Goal: Task Accomplishment & Management: Manage account settings

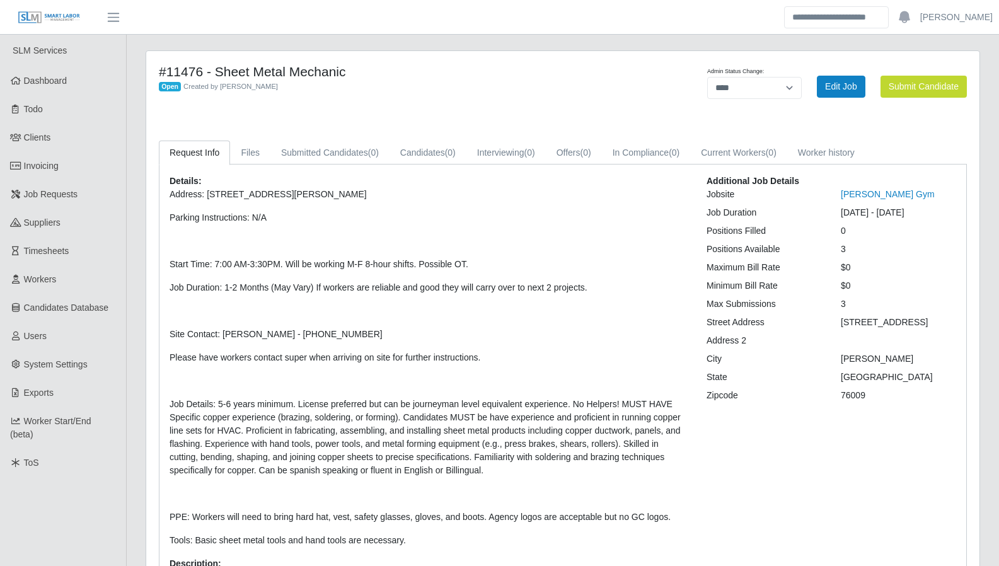
select select "****"
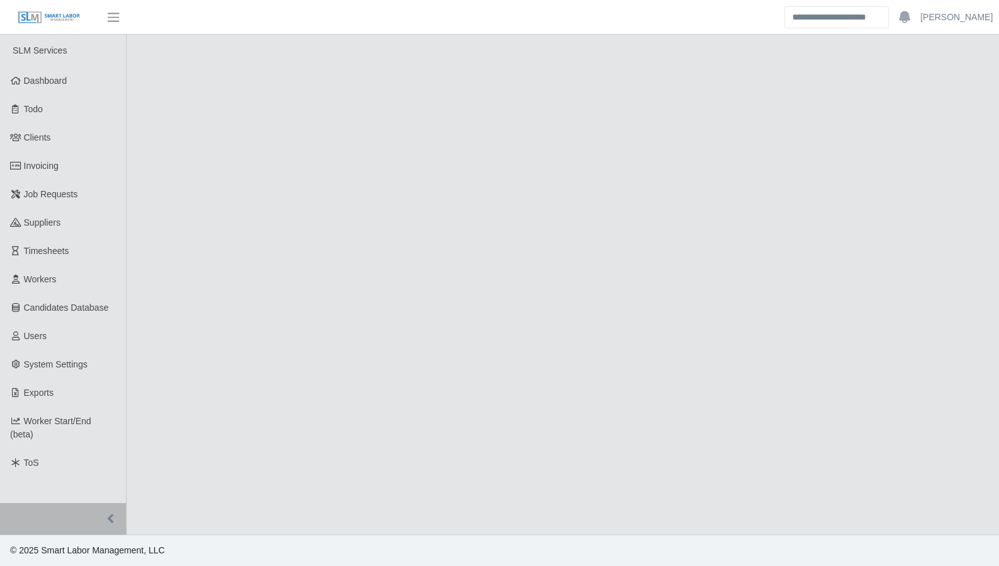
select select "****"
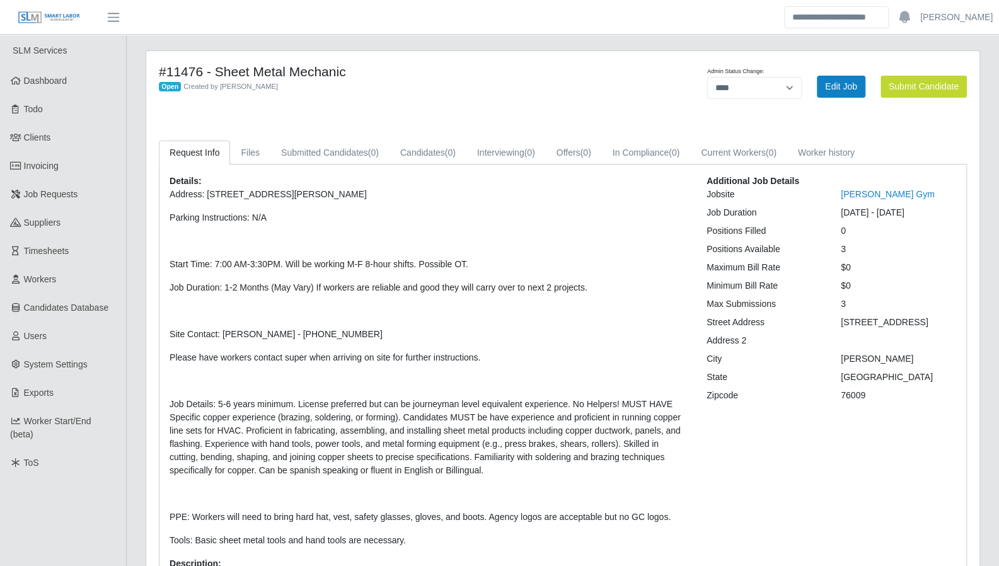
click at [38, 81] on span "Dashboard" at bounding box center [45, 81] width 43 height 10
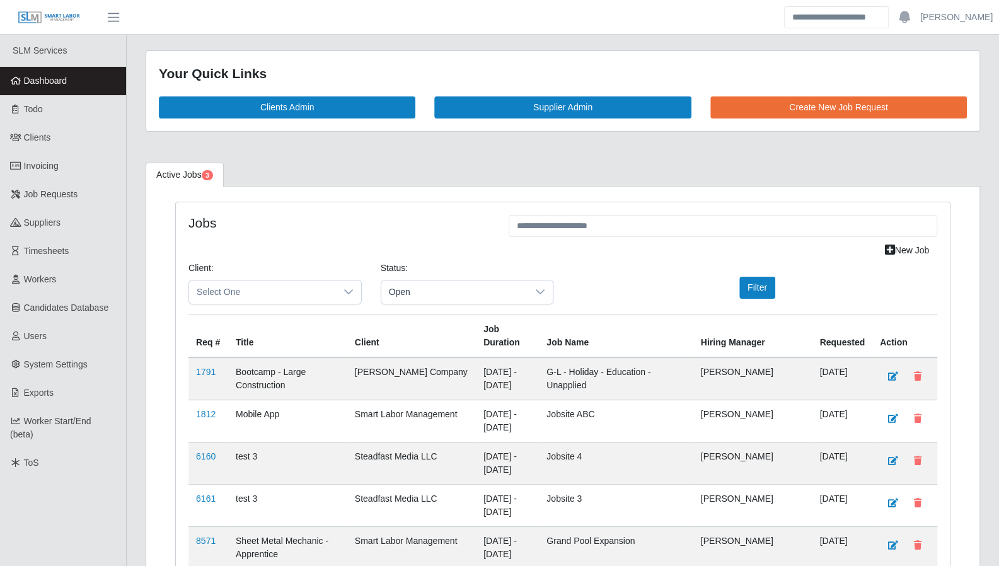
click at [26, 100] on link "Todo" at bounding box center [63, 109] width 126 height 28
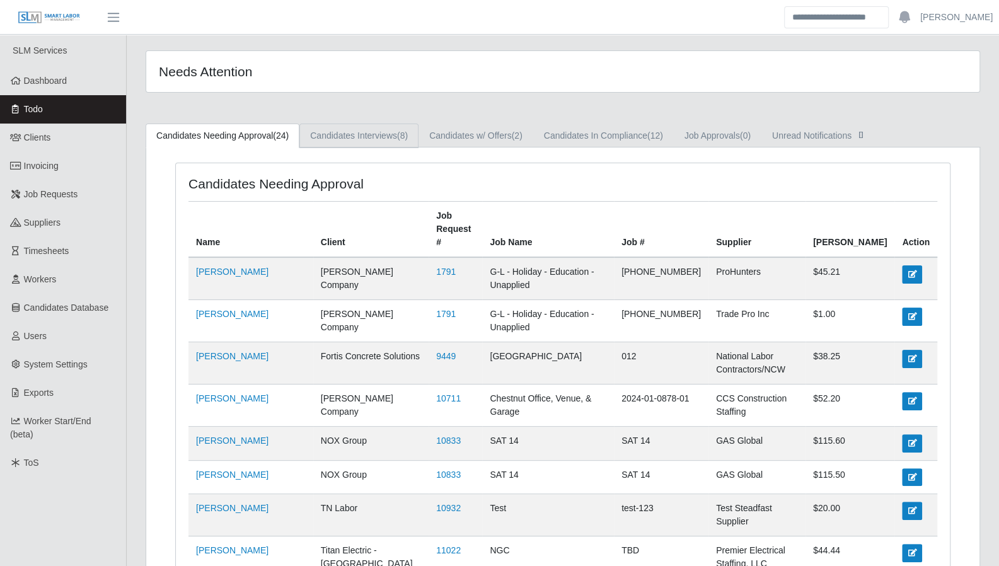
drag, startPoint x: 374, startPoint y: 141, endPoint x: 417, endPoint y: 139, distance: 43.5
click at [374, 141] on link "Candidates Interviews (8)" at bounding box center [358, 136] width 119 height 25
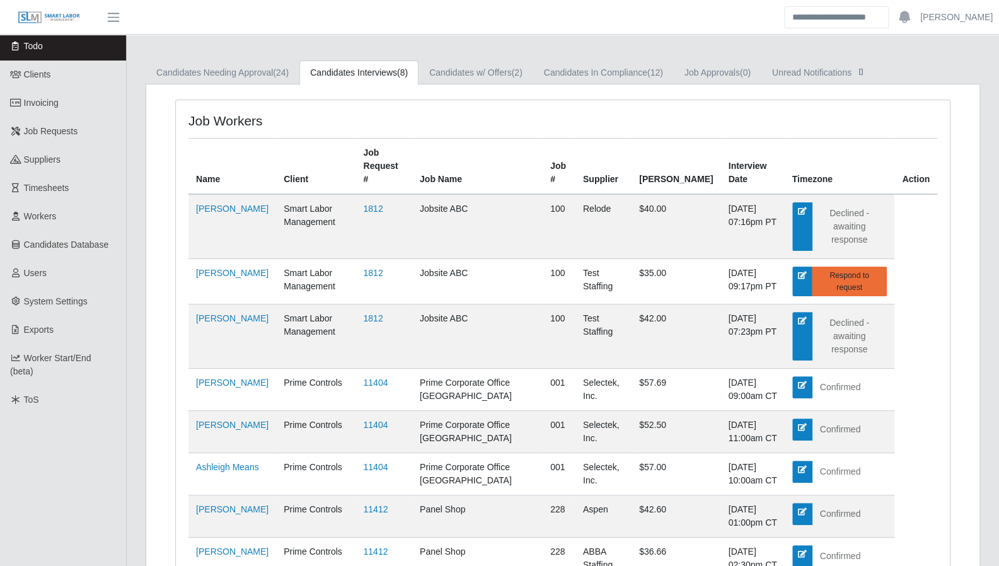
scroll to position [63, 0]
click at [623, 77] on link "Candidates In Compliance (12)" at bounding box center [603, 73] width 141 height 25
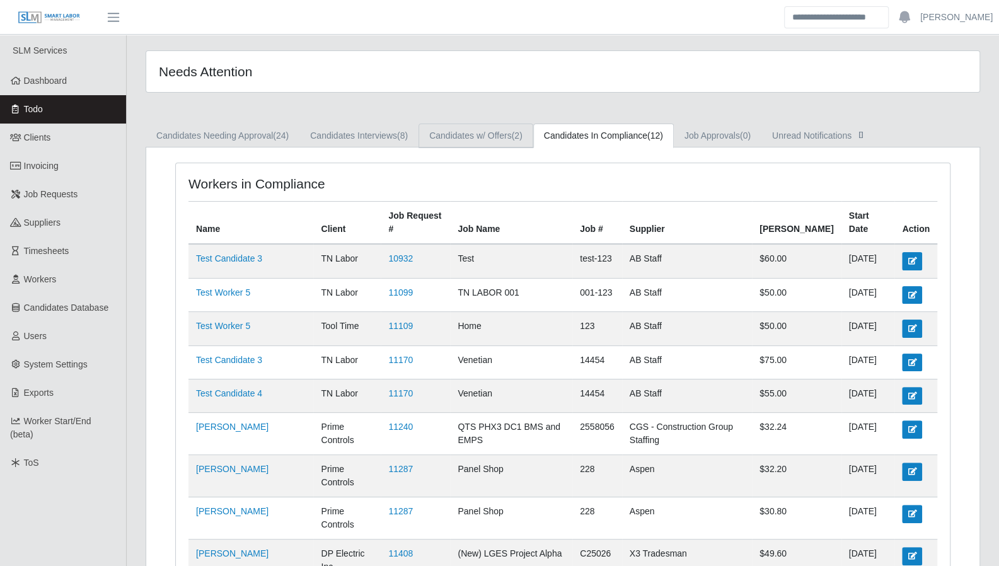
click at [478, 131] on link "Candidates w/ Offers (2)" at bounding box center [476, 136] width 115 height 25
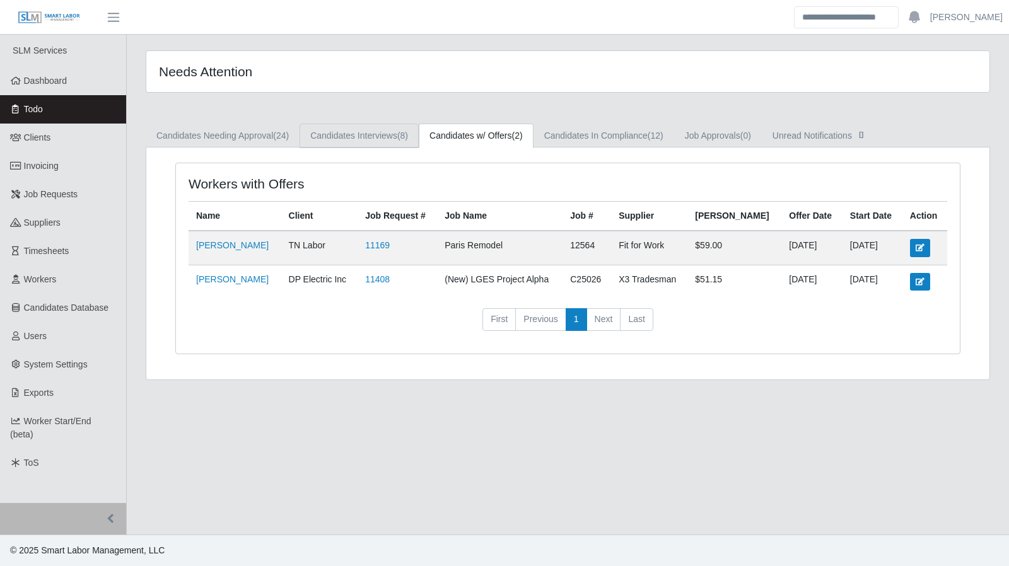
click at [376, 128] on link "Candidates Interviews (8)" at bounding box center [358, 136] width 119 height 25
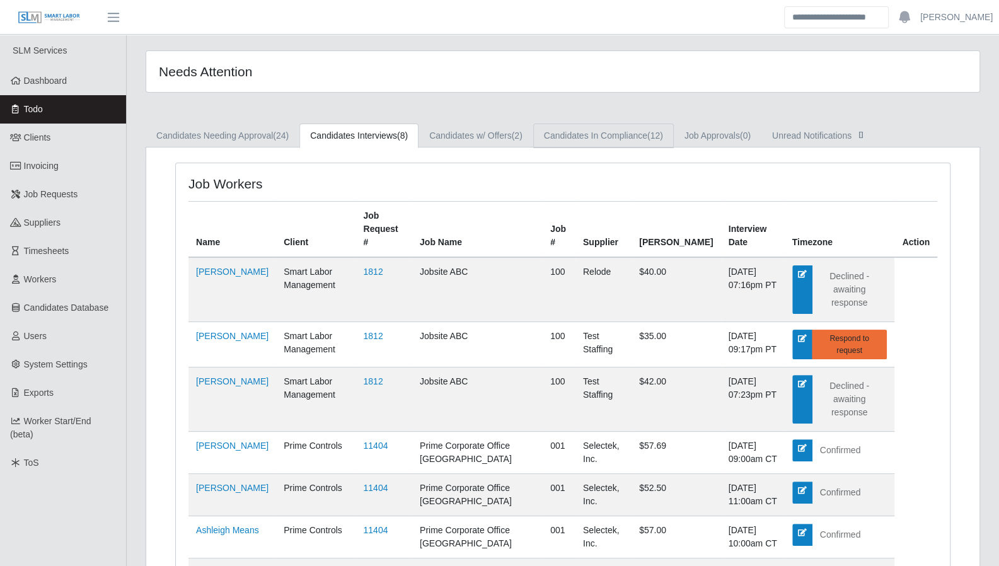
click at [581, 124] on link "Candidates In Compliance (12)" at bounding box center [603, 136] width 141 height 25
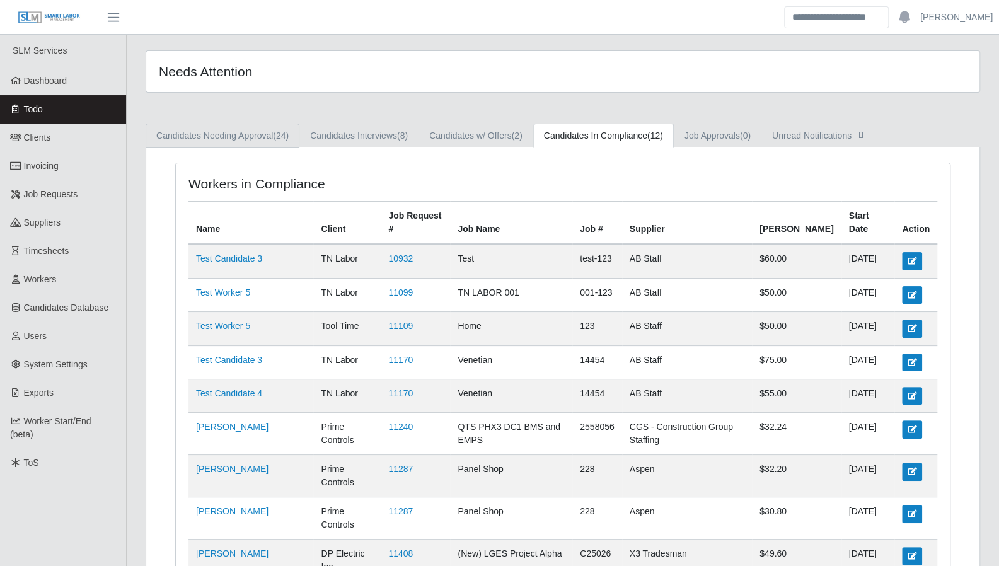
click at [258, 146] on link "Candidates Needing Approval (24)" at bounding box center [223, 136] width 154 height 25
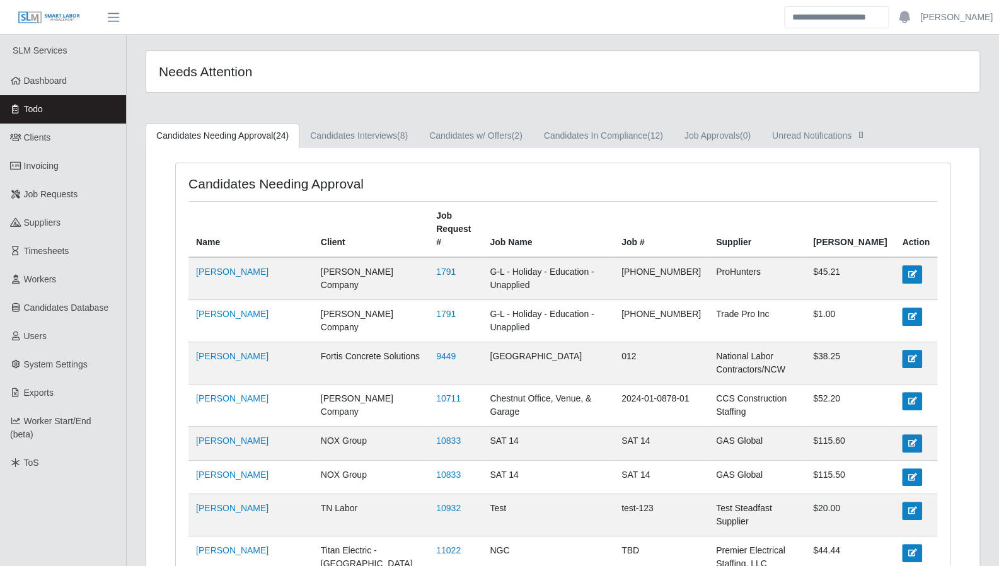
click at [62, 88] on link "Dashboard" at bounding box center [63, 81] width 126 height 28
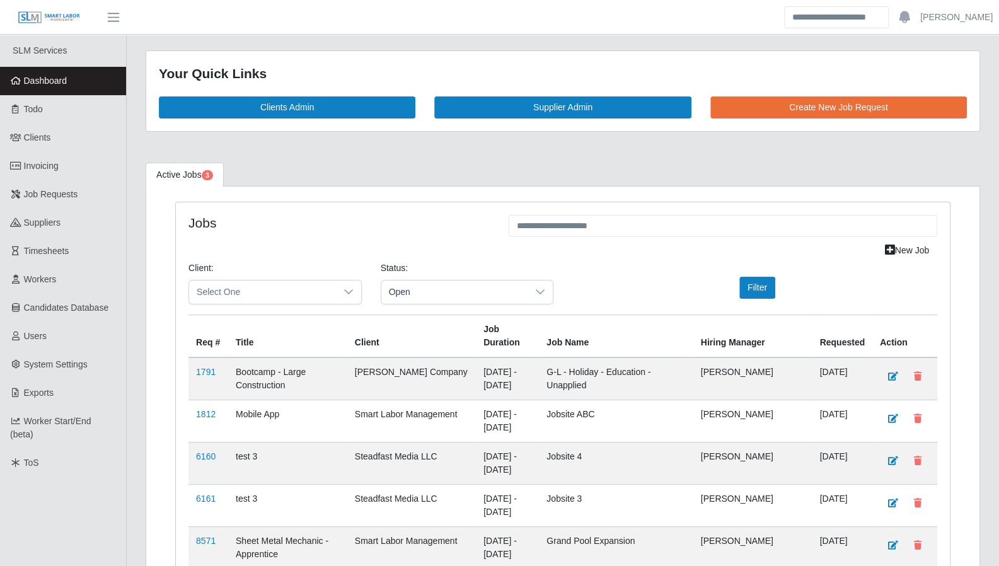
click at [64, 105] on link "Todo" at bounding box center [63, 109] width 126 height 28
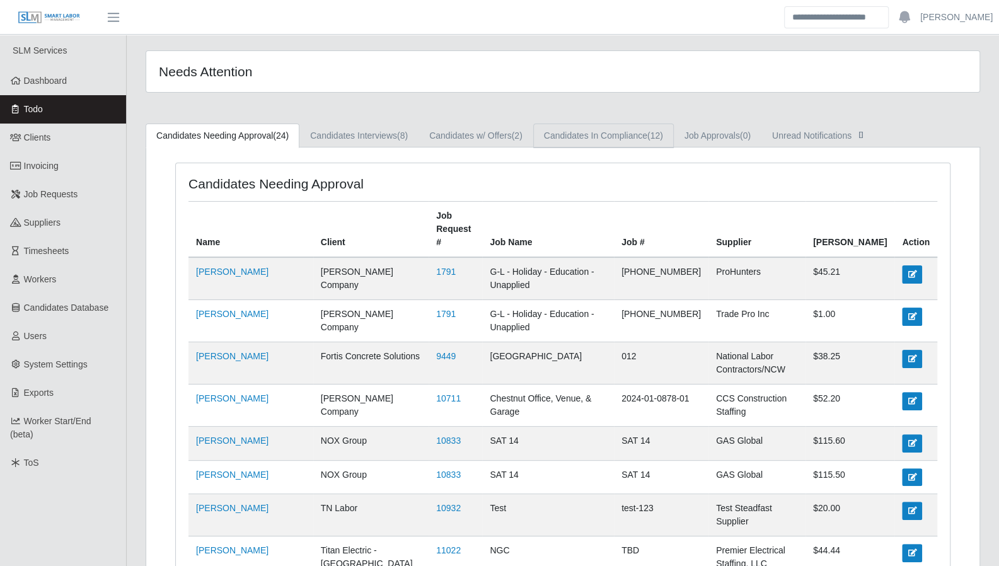
click at [594, 139] on link "Candidates In Compliance (12)" at bounding box center [603, 136] width 141 height 25
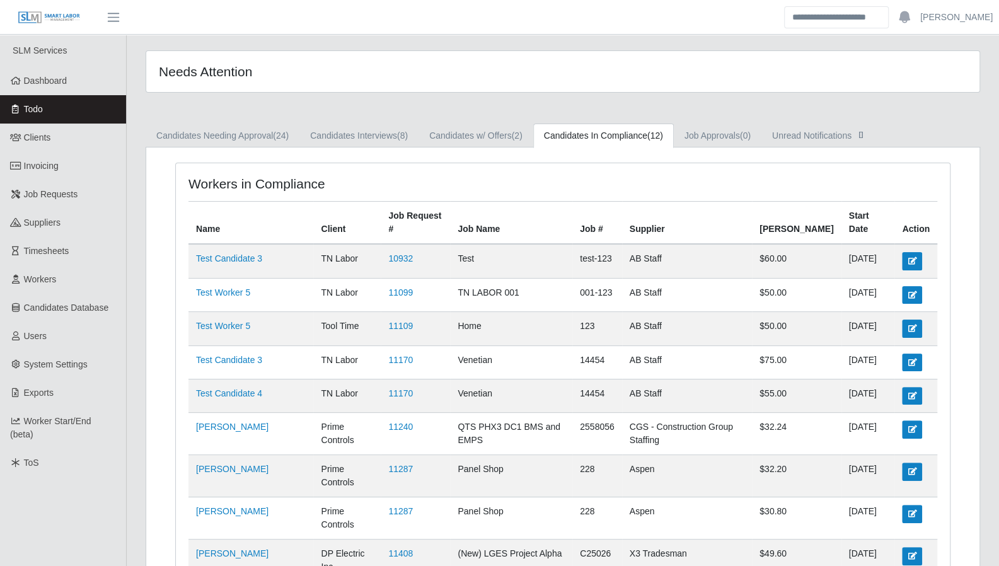
drag, startPoint x: 20, startPoint y: 83, endPoint x: 6, endPoint y: 83, distance: 14.5
click at [20, 83] on icon at bounding box center [15, 80] width 11 height 9
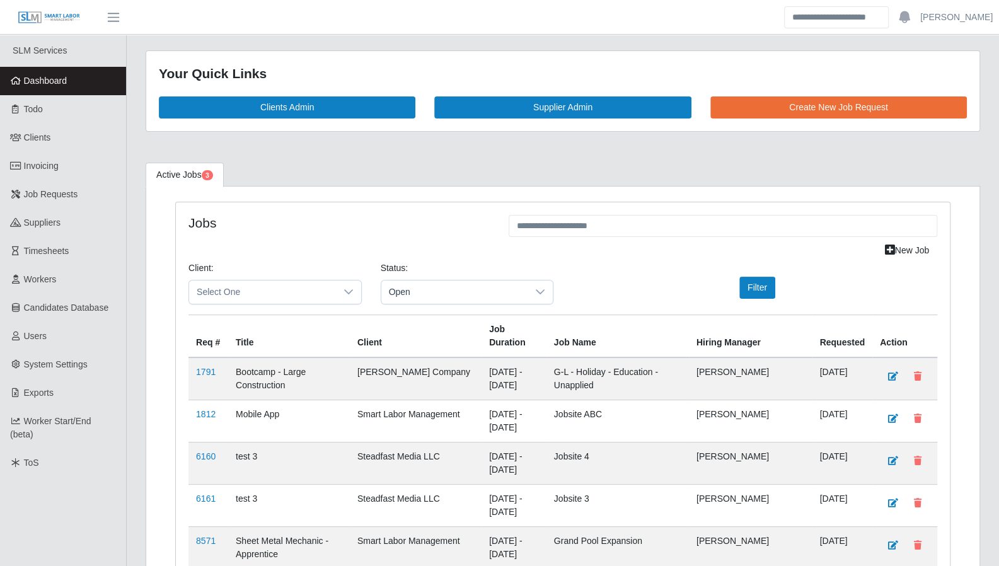
drag, startPoint x: 33, startPoint y: 118, endPoint x: 223, endPoint y: 185, distance: 200.6
click at [33, 118] on link "Todo" at bounding box center [63, 109] width 126 height 28
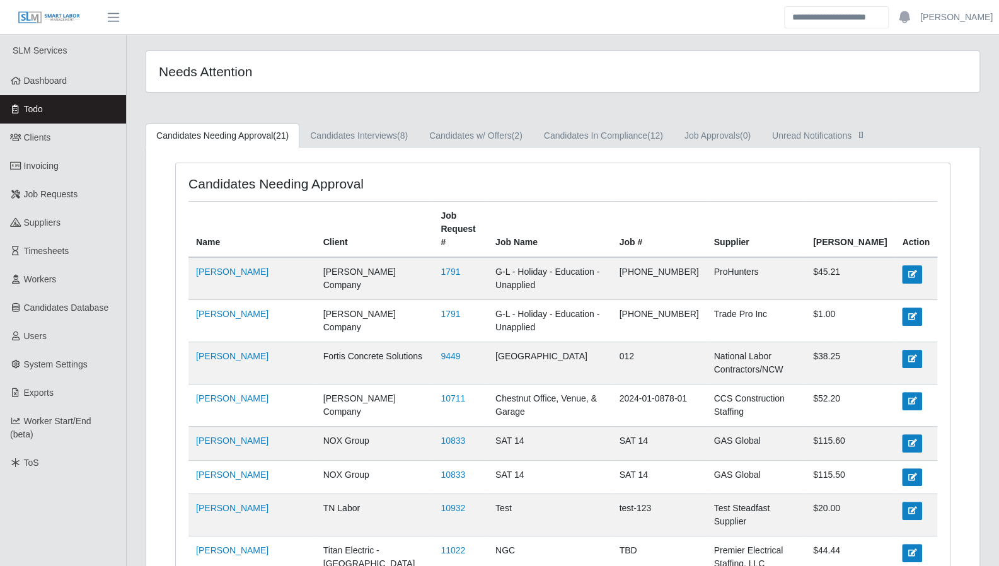
click at [53, 83] on span "Dashboard" at bounding box center [45, 81] width 43 height 10
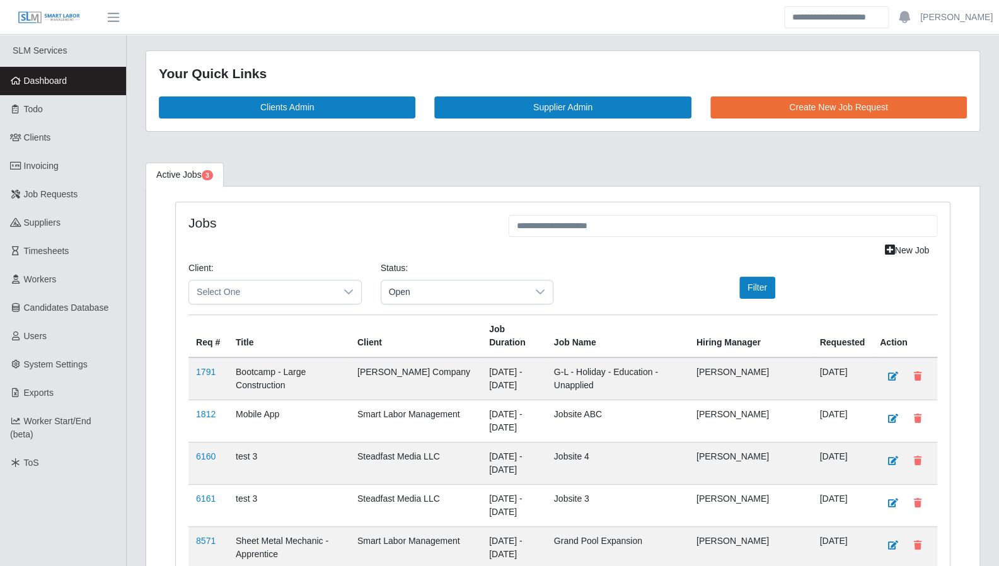
click at [71, 89] on link "Dashboard" at bounding box center [63, 81] width 126 height 28
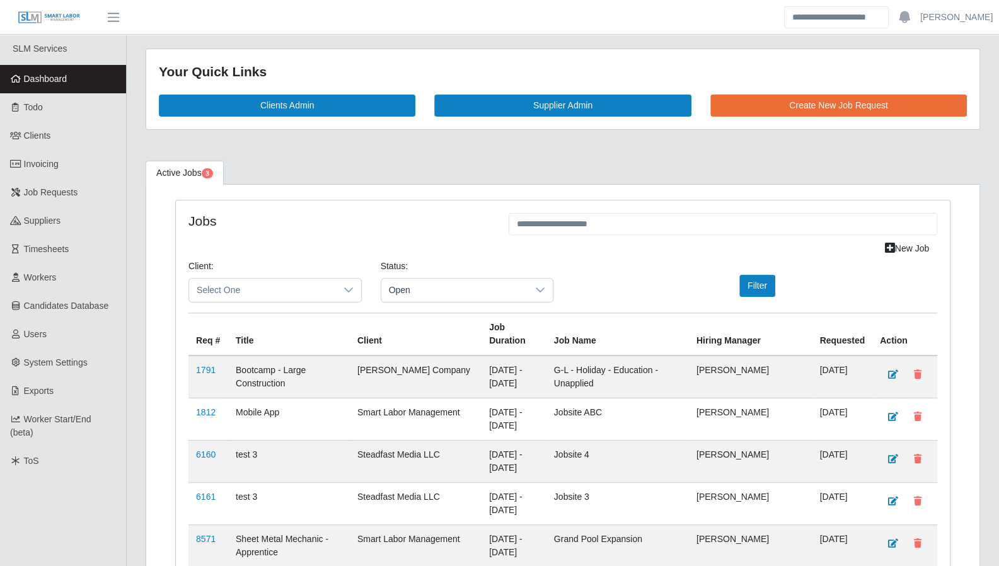
scroll to position [4, 0]
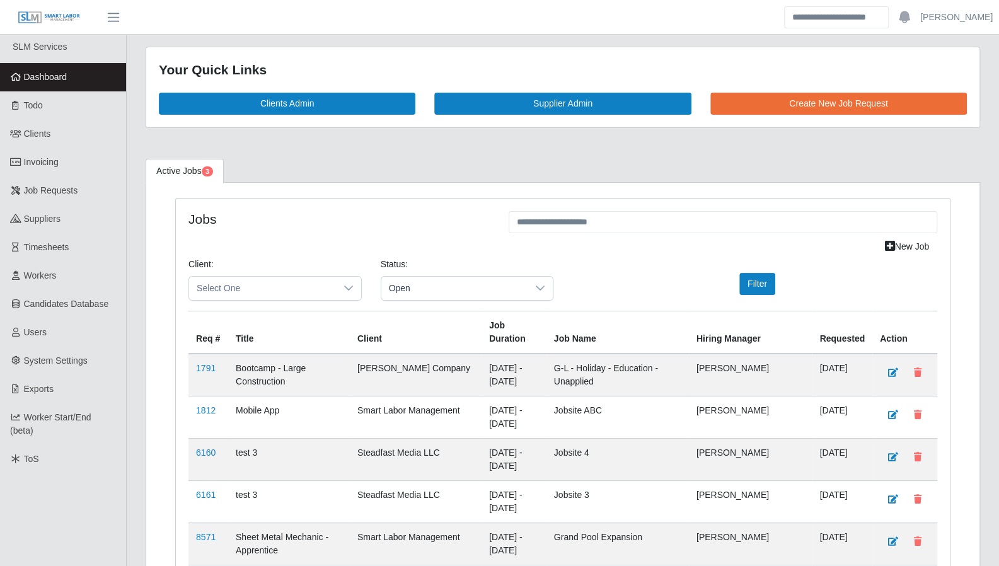
click at [45, 108] on link "Todo" at bounding box center [63, 105] width 126 height 28
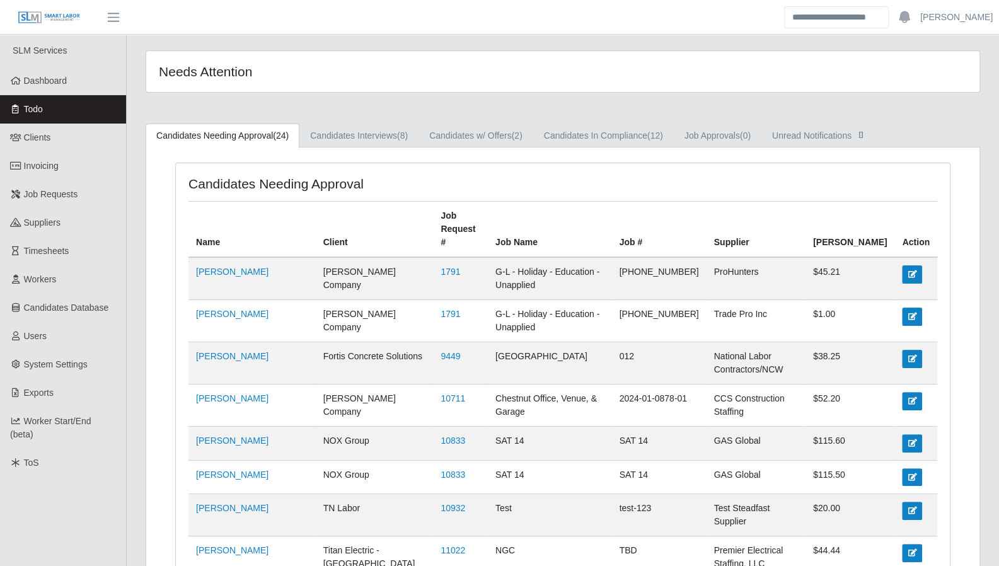
click at [33, 85] on span "Dashboard" at bounding box center [45, 81] width 43 height 10
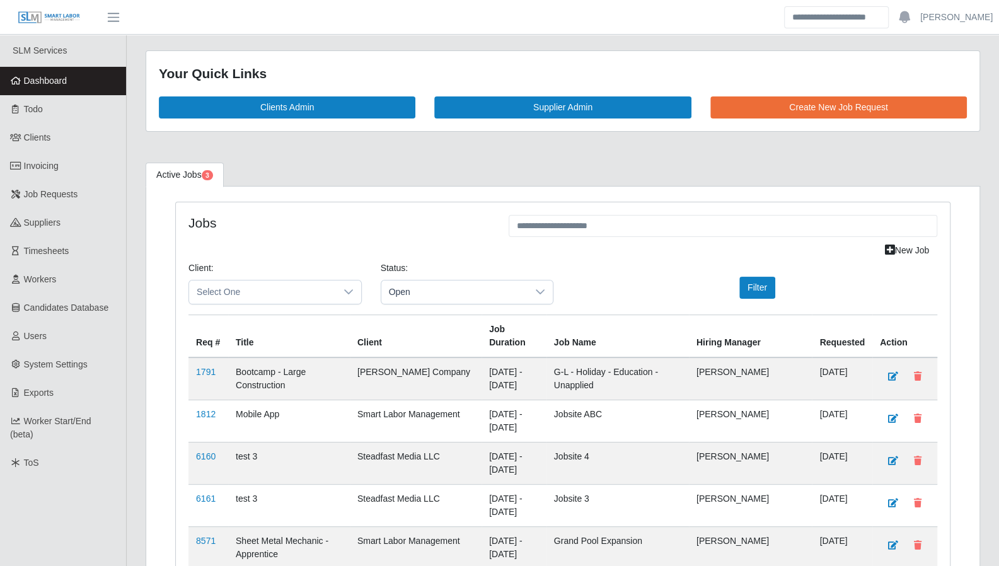
click at [67, 120] on link "Todo" at bounding box center [63, 109] width 126 height 28
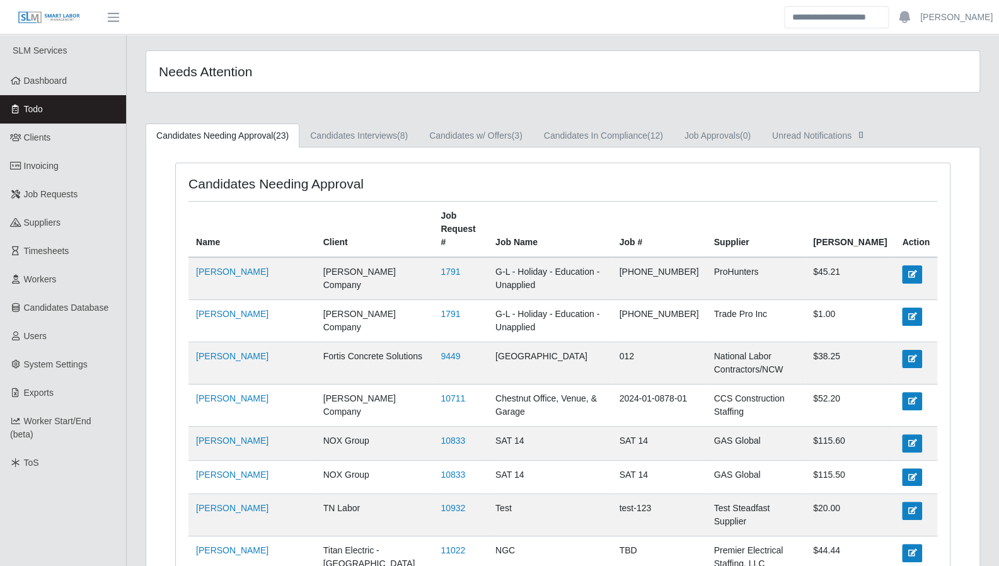
click at [74, 133] on link "Clients" at bounding box center [63, 138] width 126 height 28
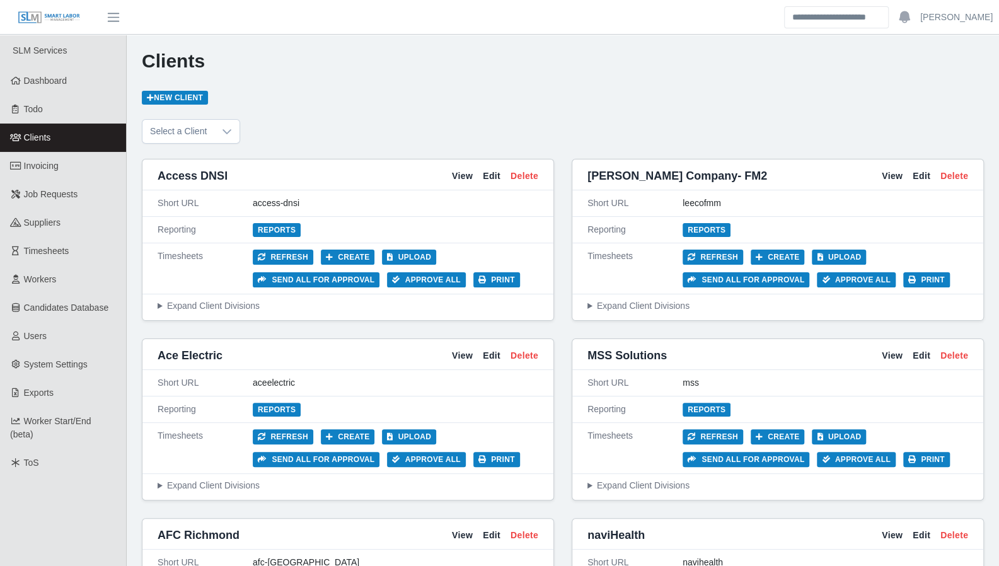
click at [64, 81] on span "Dashboard" at bounding box center [45, 81] width 43 height 10
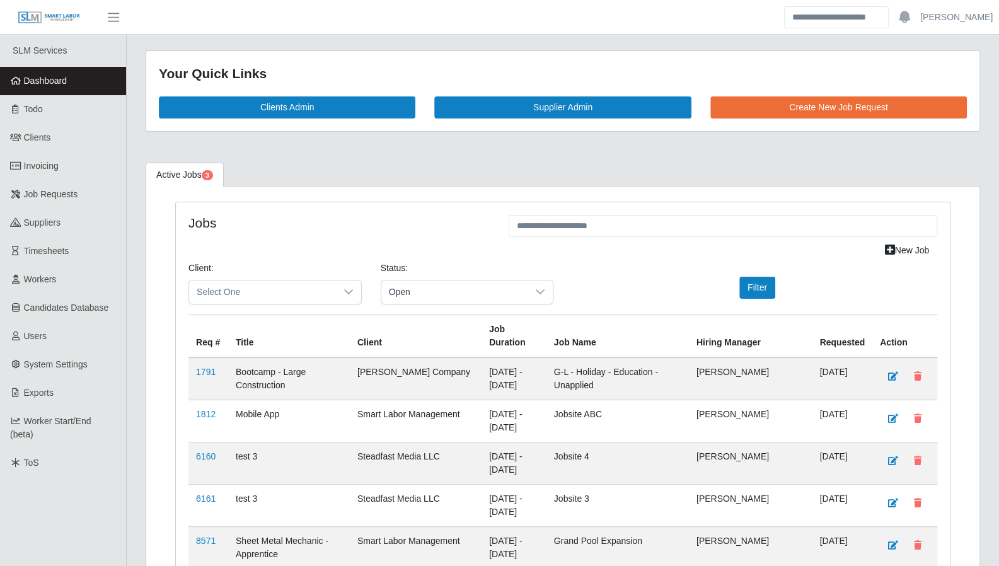
click at [62, 175] on link "Invoicing" at bounding box center [63, 166] width 126 height 28
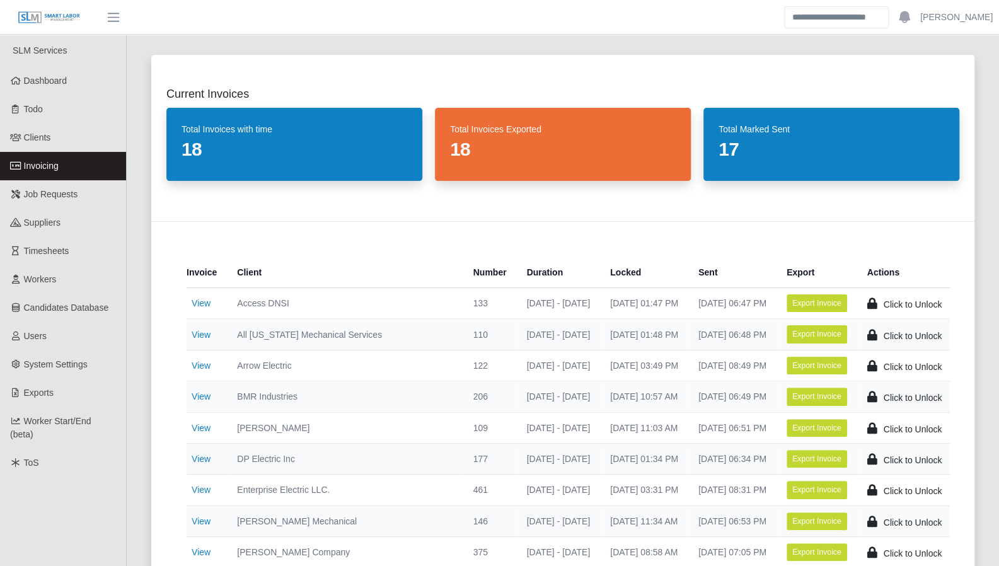
click at [199, 333] on link "View" at bounding box center [201, 335] width 19 height 10
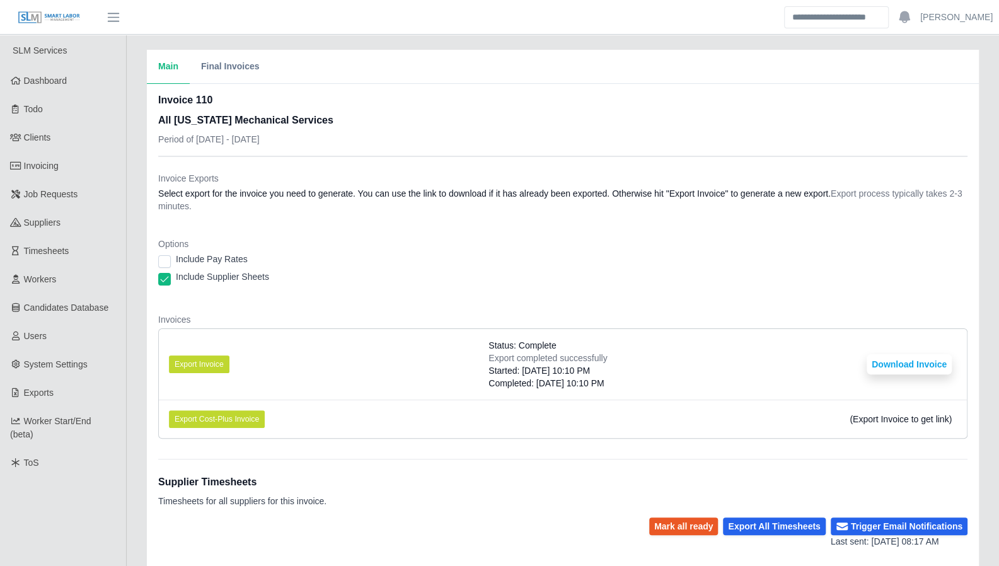
click at [242, 74] on button "Final Invoices" at bounding box center [230, 67] width 81 height 34
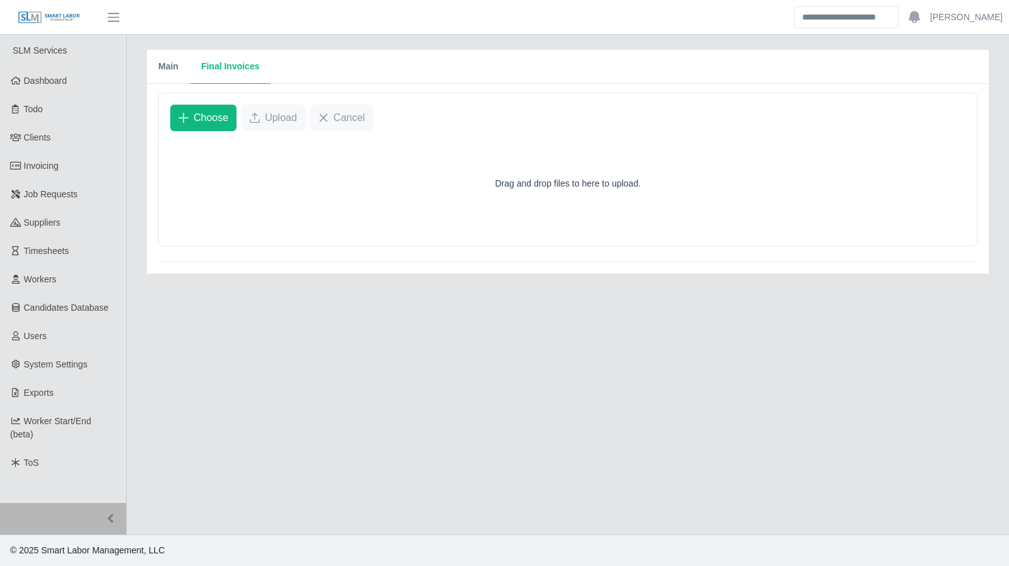
click at [72, 417] on span "Worker Start/End (beta)" at bounding box center [50, 427] width 81 height 23
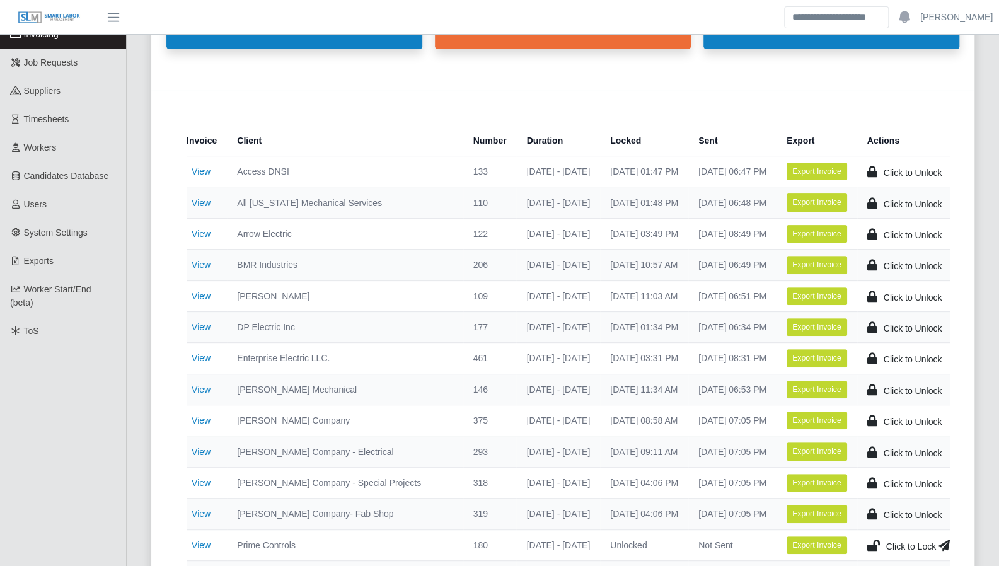
scroll to position [132, 0]
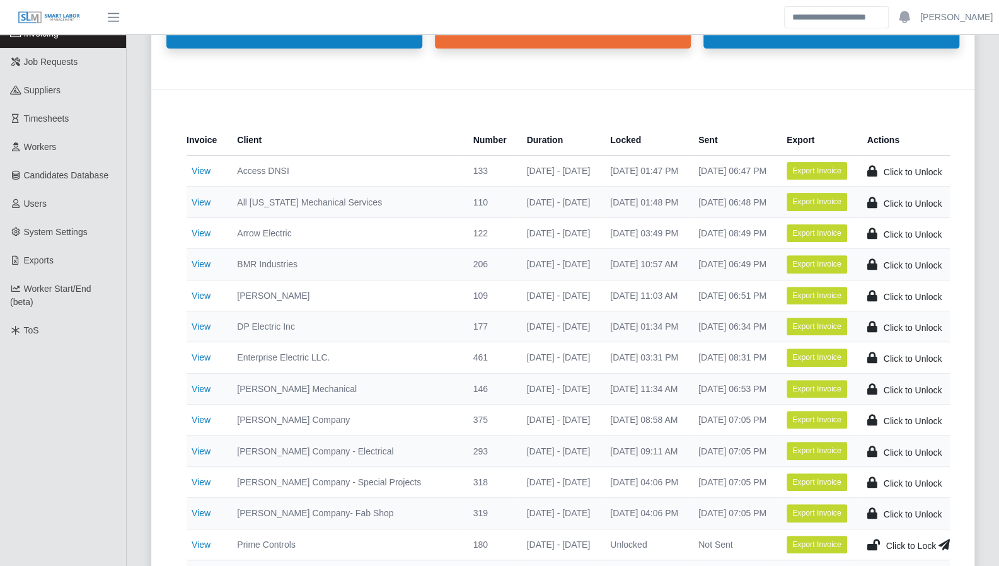
click at [204, 235] on link "View" at bounding box center [201, 233] width 19 height 10
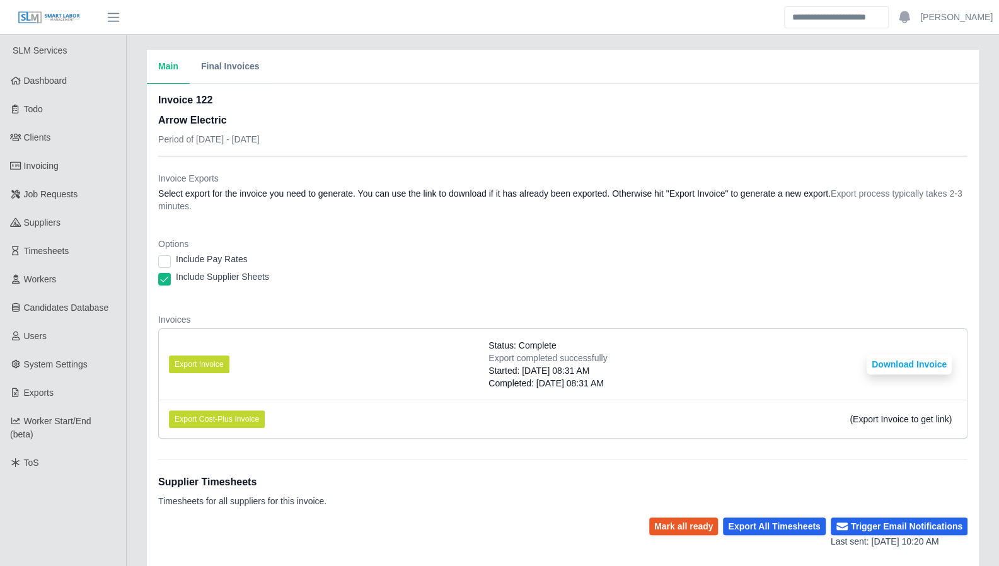
click at [255, 78] on button "Final Invoices" at bounding box center [230, 67] width 81 height 34
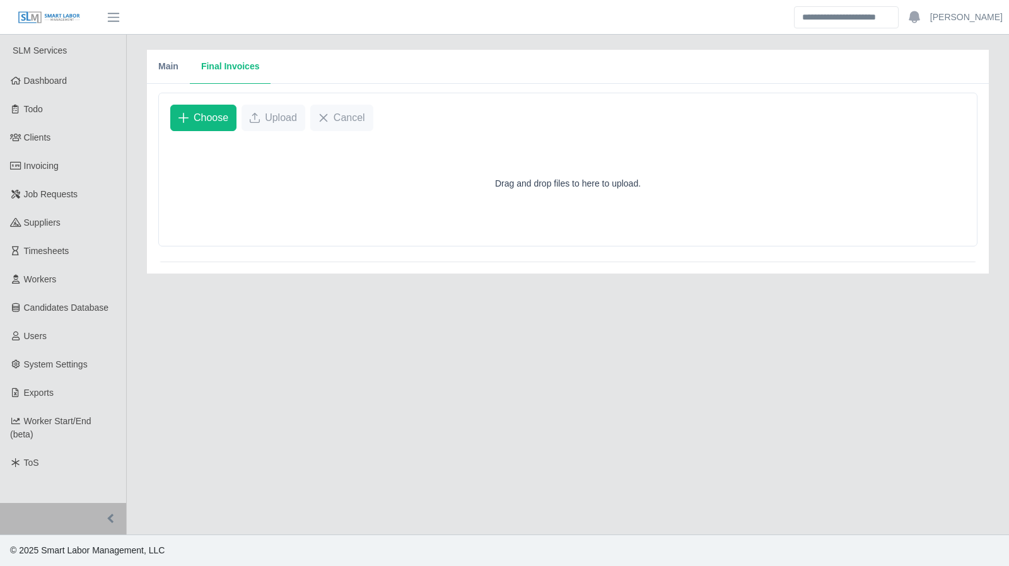
click at [52, 172] on link "Invoicing" at bounding box center [63, 166] width 126 height 28
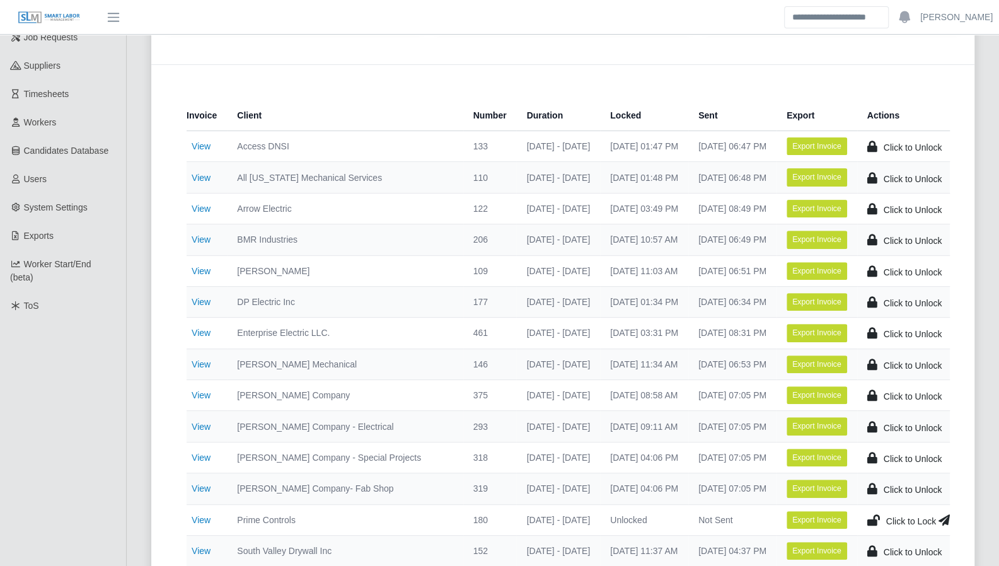
scroll to position [158, 0]
click at [207, 205] on link "View" at bounding box center [201, 208] width 19 height 10
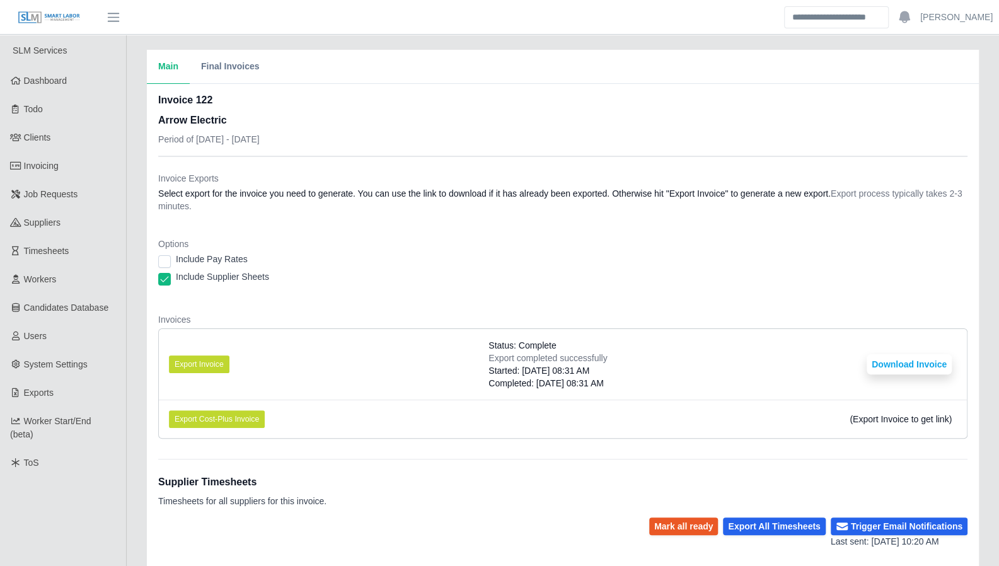
click at [222, 66] on button "Final Invoices" at bounding box center [230, 67] width 81 height 34
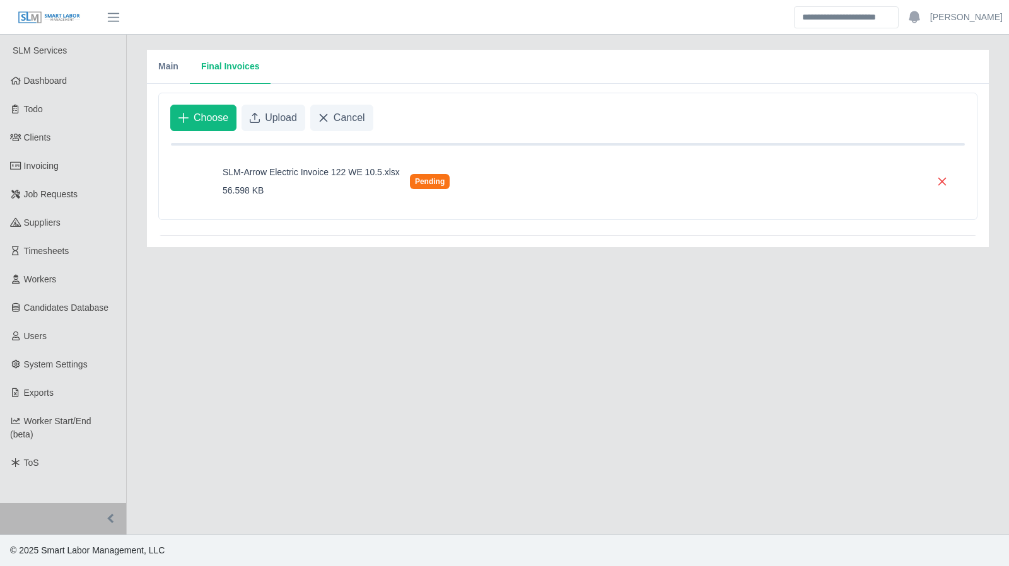
click at [284, 124] on span "Upload" at bounding box center [281, 117] width 32 height 15
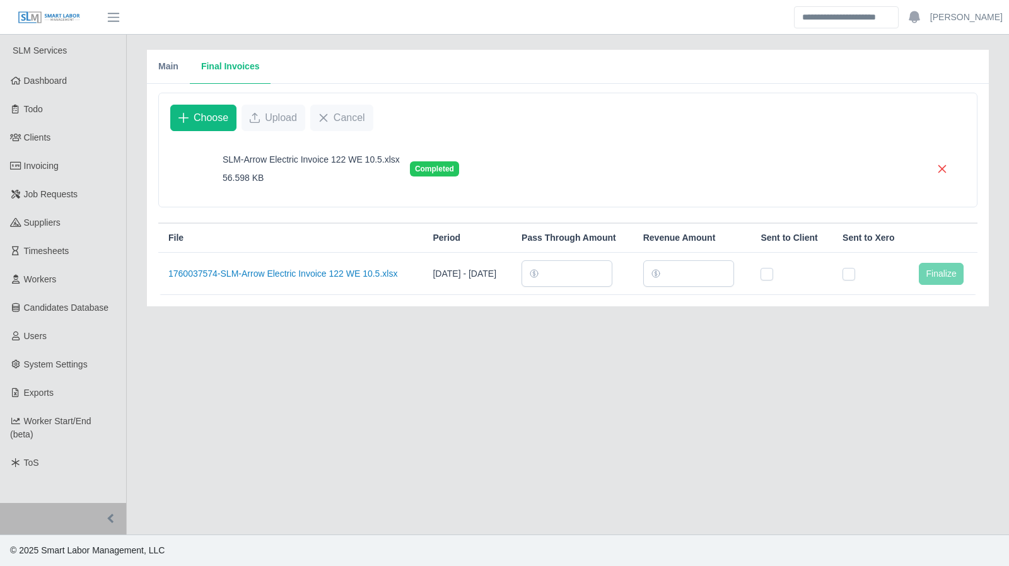
click at [862, 295] on td at bounding box center [870, 274] width 76 height 42
click at [877, 386] on main "Main Final Invoices Invoice 122 Arrow Electric Period of [DATE] - [DATE] Invoic…" at bounding box center [568, 285] width 882 height 500
click at [165, 69] on button "Main" at bounding box center [168, 67] width 43 height 34
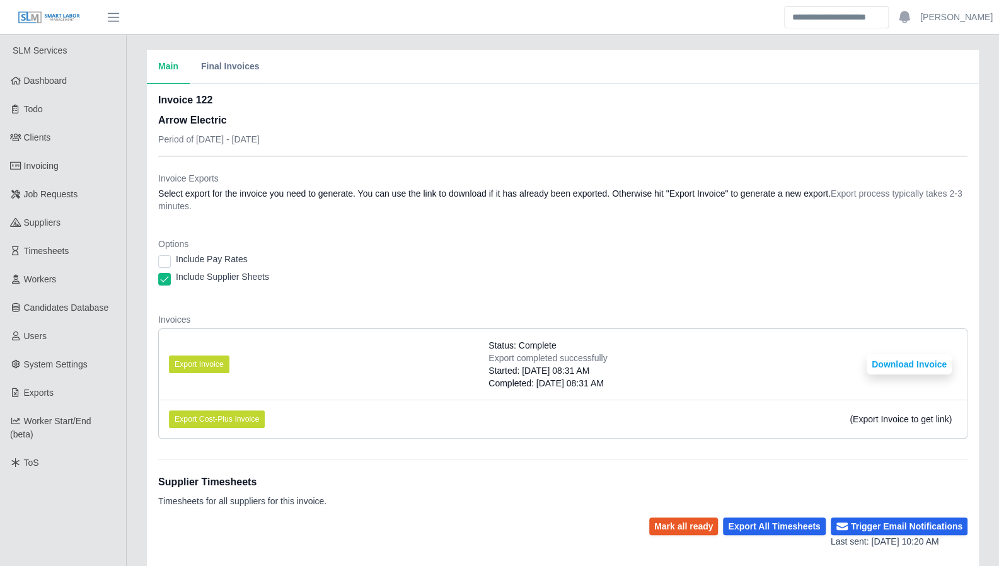
click at [235, 74] on button "Final Invoices" at bounding box center [230, 67] width 81 height 34
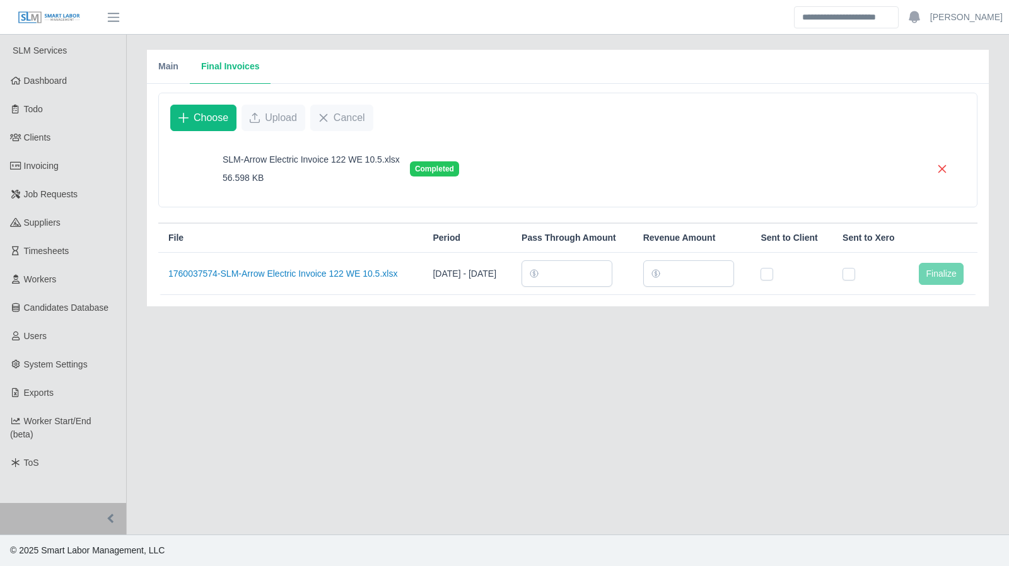
click at [175, 73] on button "Main" at bounding box center [168, 67] width 43 height 34
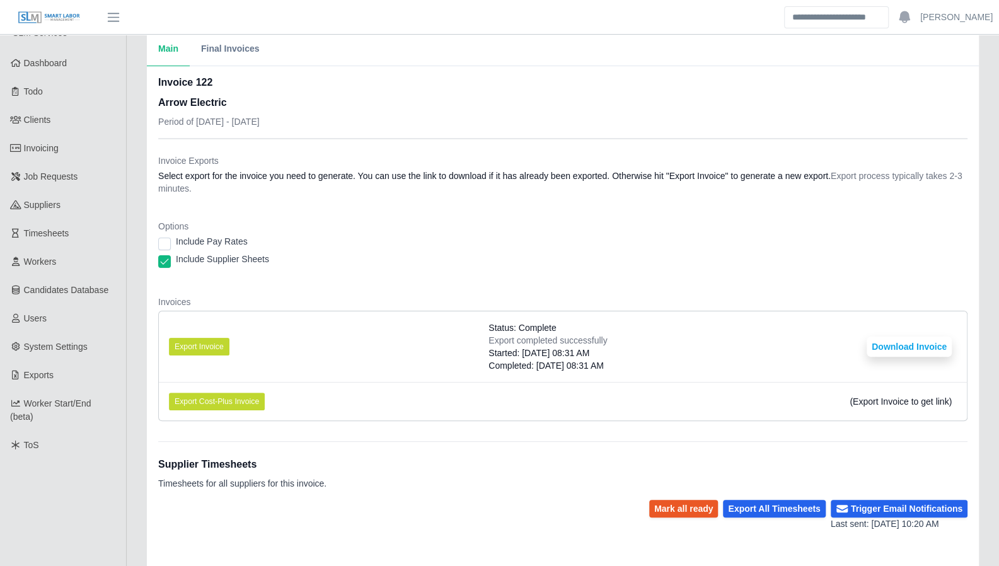
scroll to position [17, 0]
click at [40, 96] on span "Todo" at bounding box center [33, 92] width 19 height 10
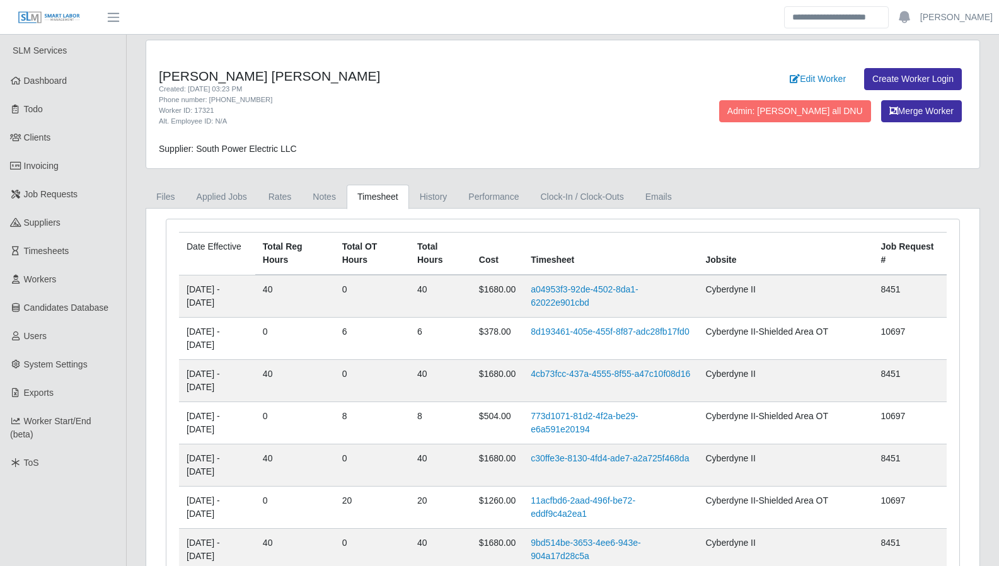
scroll to position [879, 0]
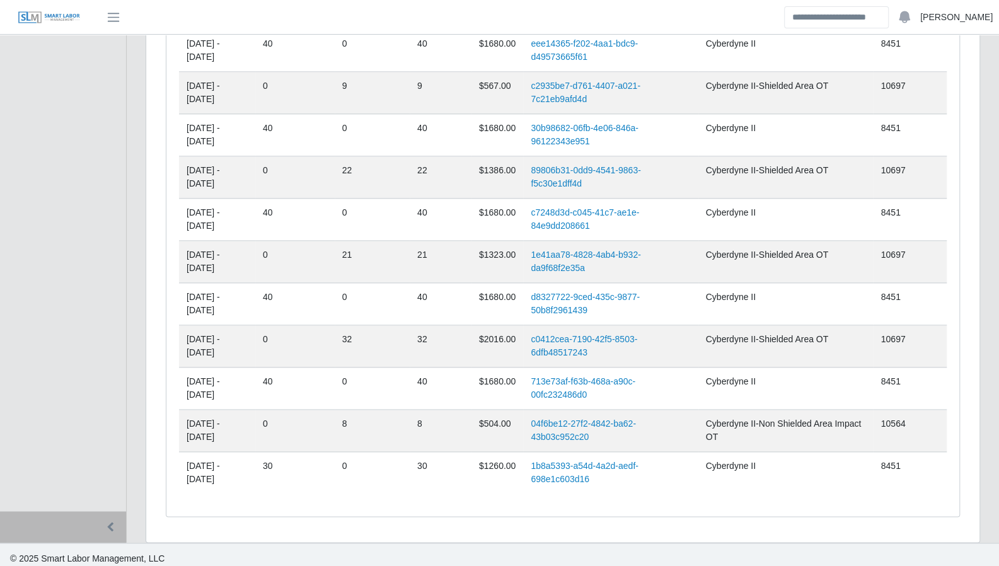
click at [966, 21] on link "[PERSON_NAME]" at bounding box center [956, 17] width 72 height 13
click at [923, 83] on link "Logout" at bounding box center [941, 87] width 113 height 26
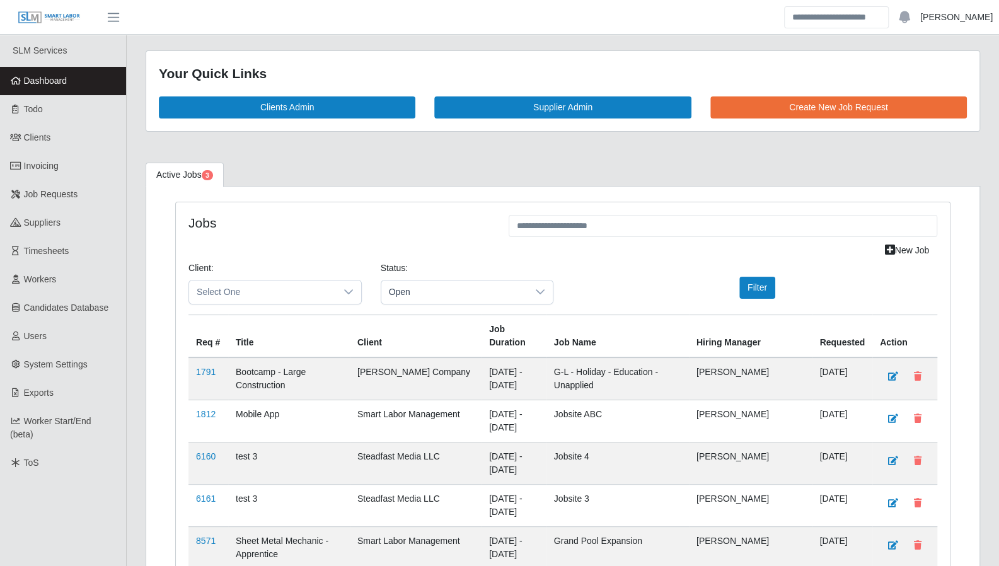
click at [971, 19] on link "[PERSON_NAME]" at bounding box center [956, 17] width 72 height 13
click at [948, 84] on link "Logout" at bounding box center [941, 87] width 113 height 26
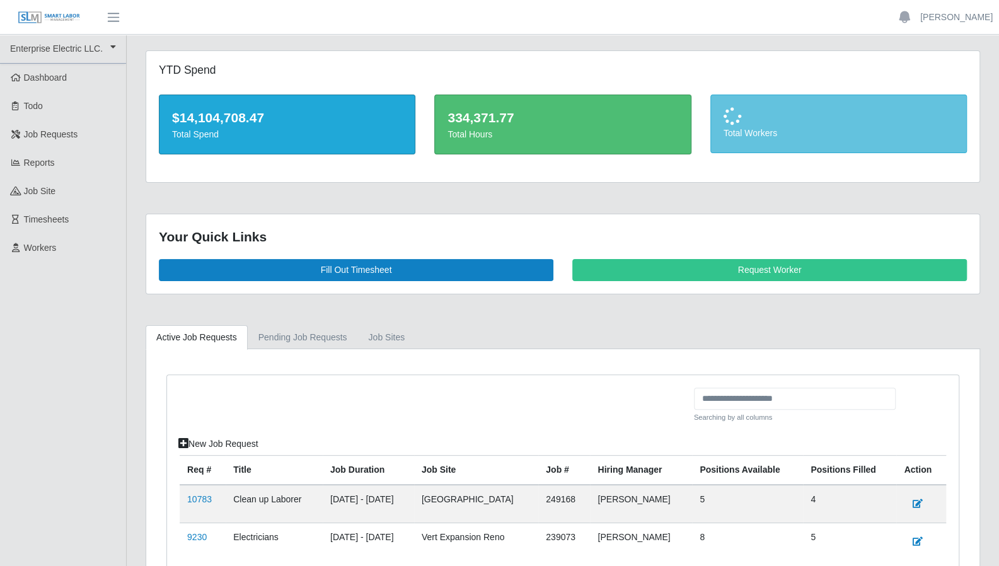
click at [62, 241] on link "Workers" at bounding box center [63, 248] width 126 height 28
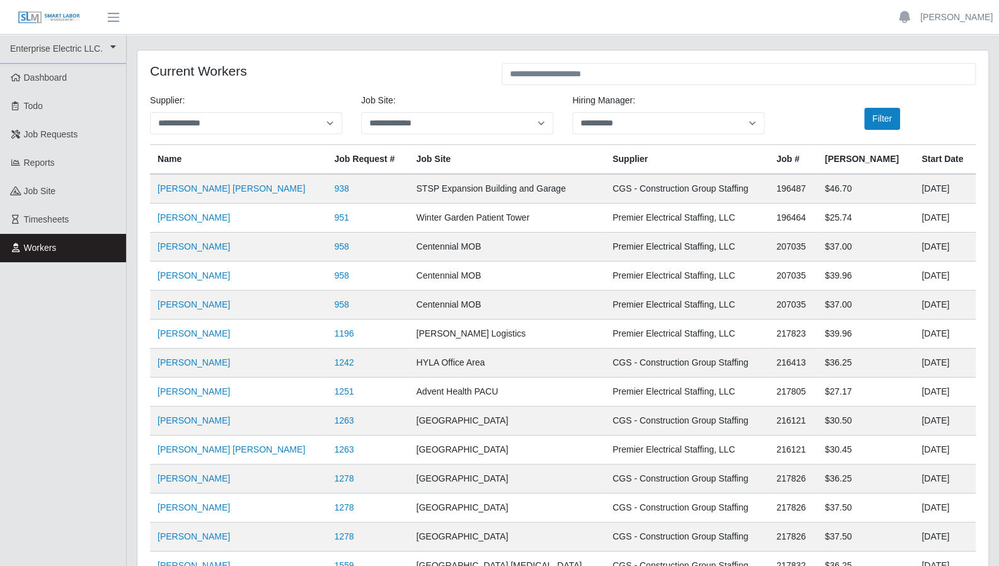
click at [203, 252] on link "[PERSON_NAME]" at bounding box center [194, 246] width 72 height 10
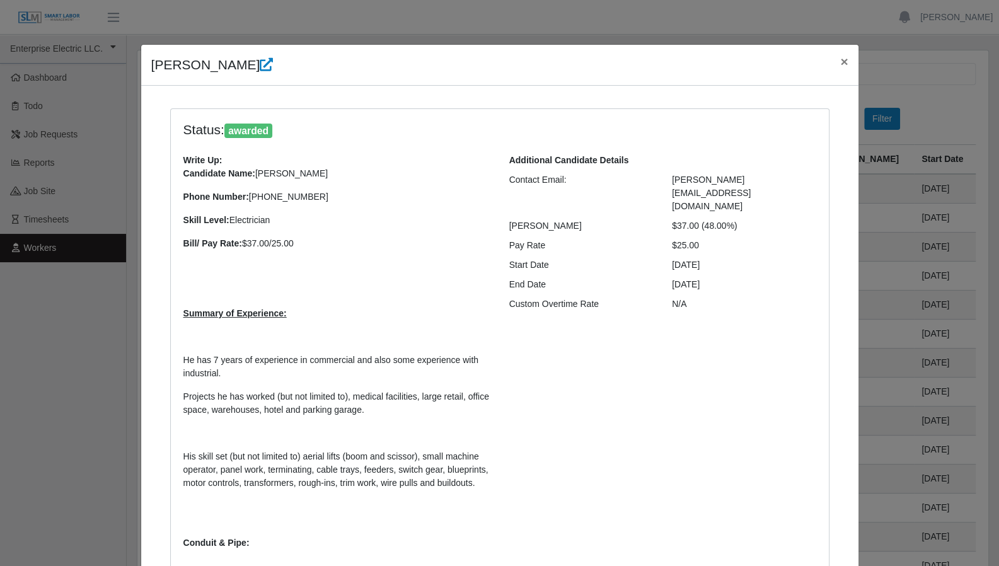
click at [203, 245] on strong "Bill/ Pay Rate:" at bounding box center [212, 243] width 59 height 10
click at [260, 71] on icon at bounding box center [266, 64] width 13 height 13
click at [260, 66] on icon at bounding box center [266, 64] width 13 height 13
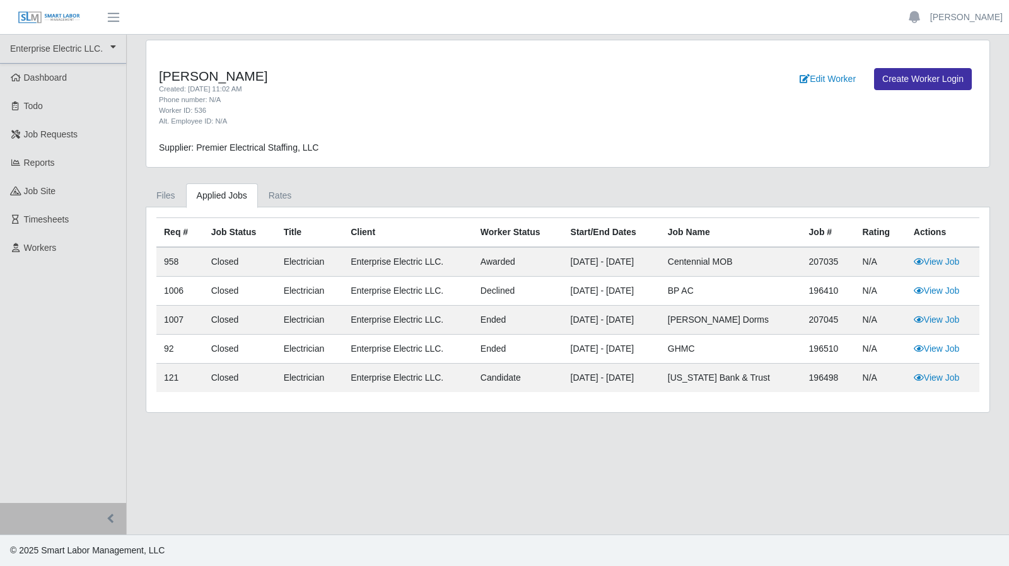
click at [66, 81] on span "Dashboard" at bounding box center [45, 77] width 43 height 10
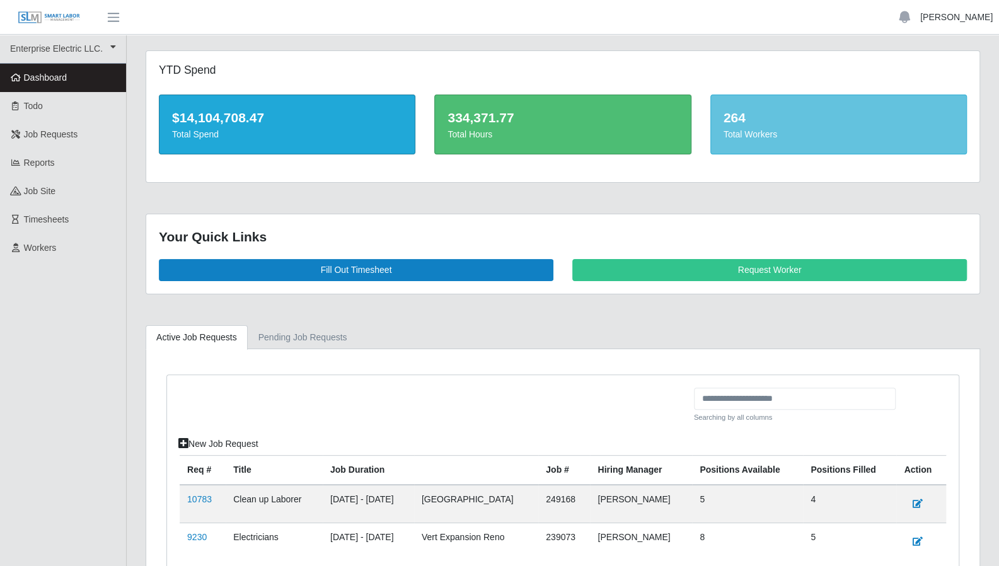
click at [972, 23] on link "[PERSON_NAME]" at bounding box center [956, 17] width 72 height 13
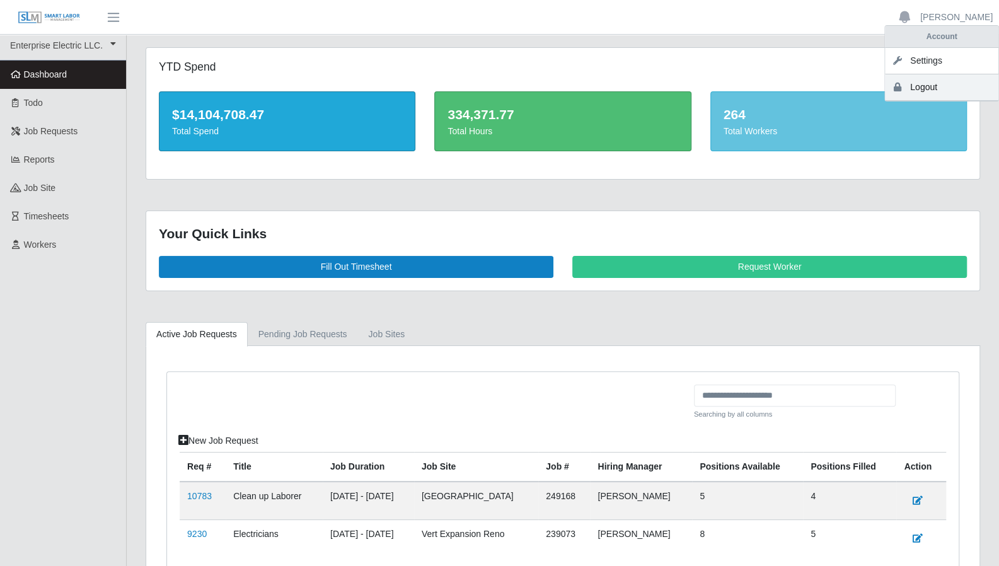
click at [928, 81] on link "Logout" at bounding box center [941, 87] width 113 height 26
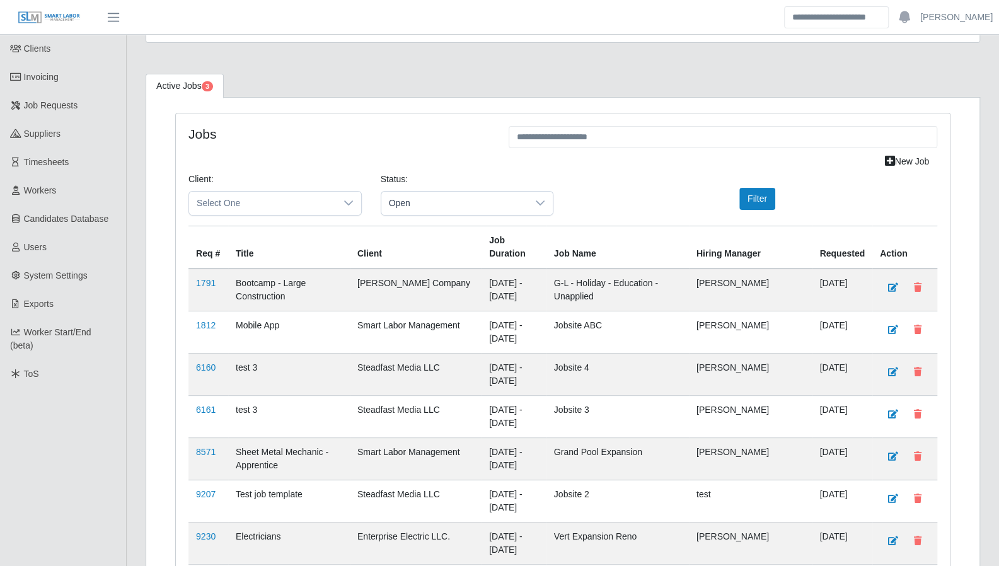
scroll to position [90, 0]
click at [932, 76] on ul "Active Jobs 3" at bounding box center [563, 84] width 835 height 24
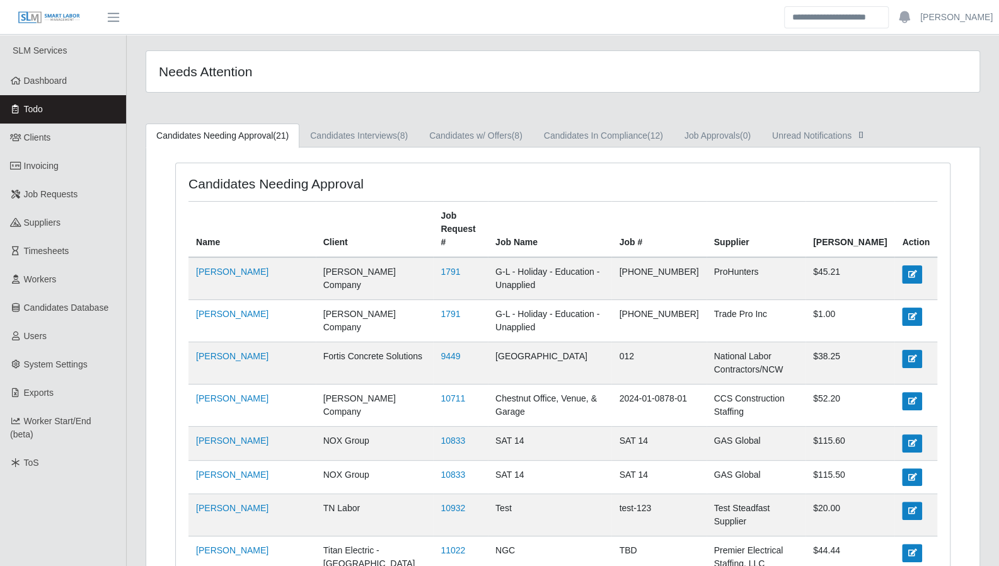
click at [78, 79] on link "Dashboard" at bounding box center [63, 81] width 126 height 28
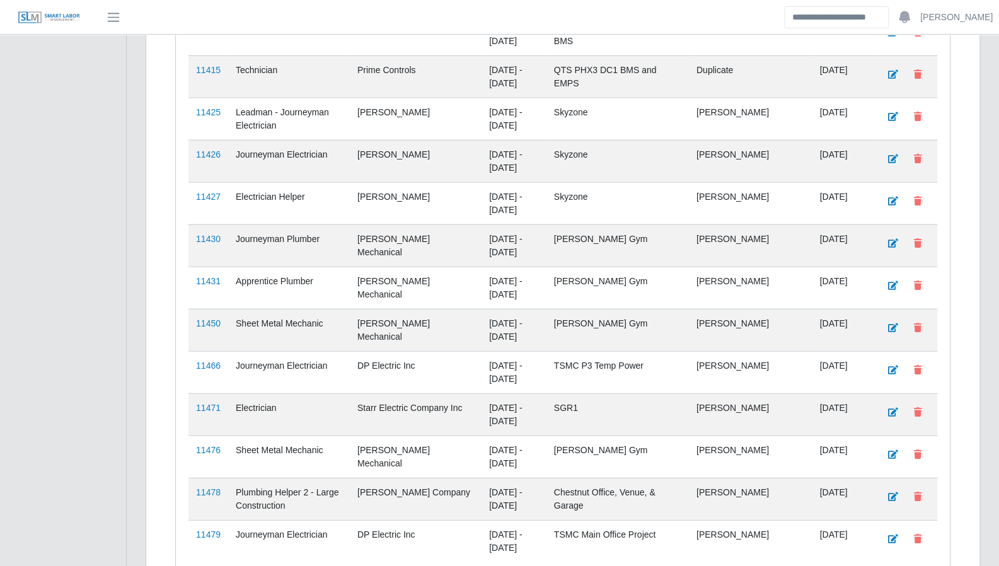
scroll to position [2073, 0]
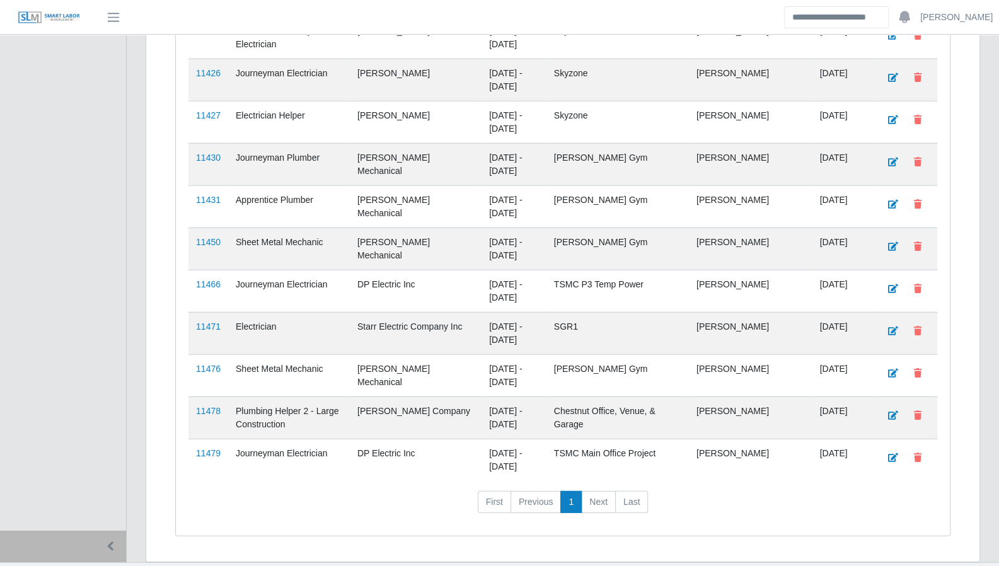
click at [212, 448] on link "11479" at bounding box center [208, 453] width 25 height 10
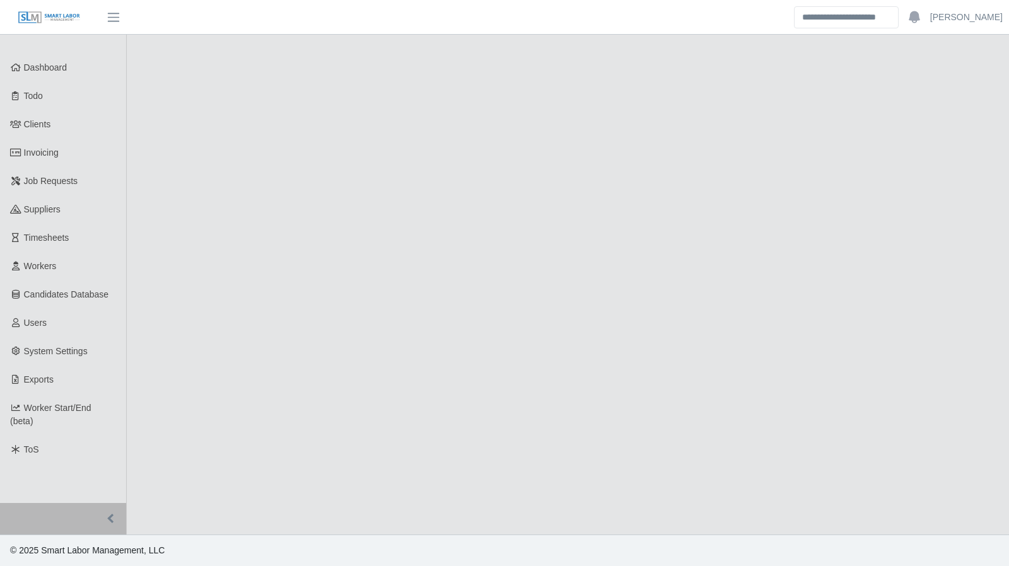
select select "****"
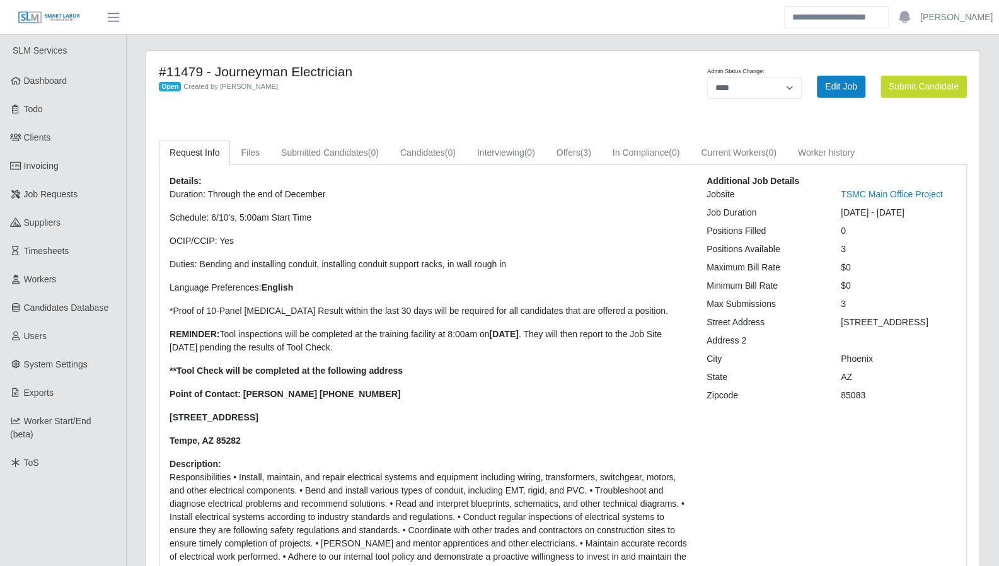
click at [69, 86] on link "Dashboard" at bounding box center [63, 81] width 126 height 28
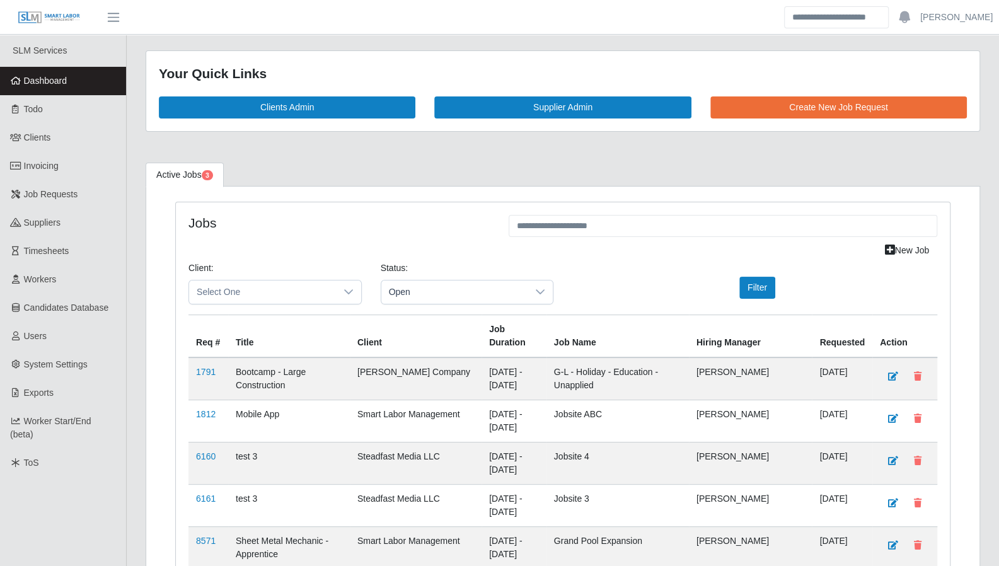
click at [956, 141] on div "Your Quick Links Clients Admin Supplier Admin Create New Job Request" at bounding box center [562, 98] width 853 height 96
click at [16, 103] on link "Todo" at bounding box center [63, 109] width 126 height 28
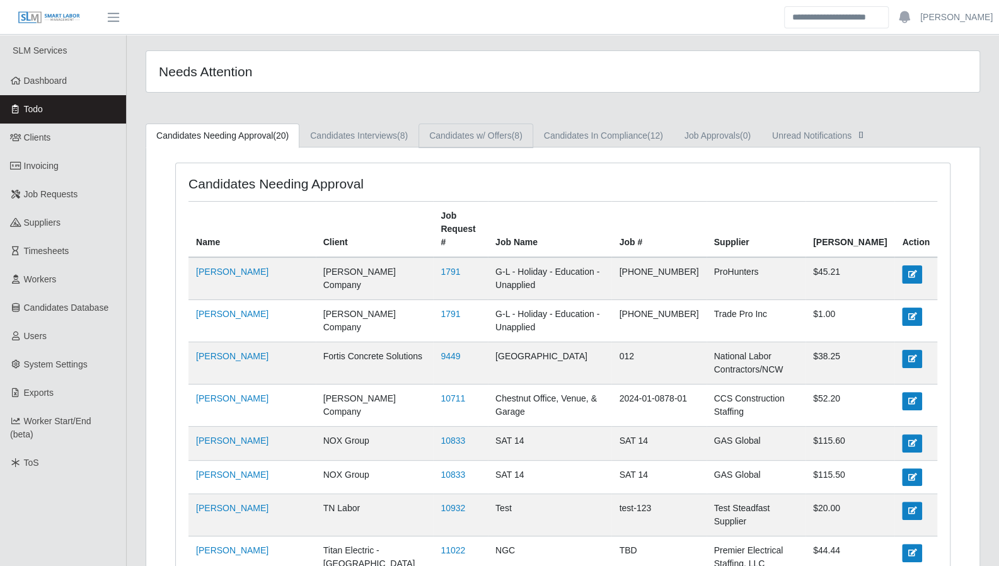
click at [471, 140] on link "Candidates w/ Offers (8)" at bounding box center [476, 136] width 115 height 25
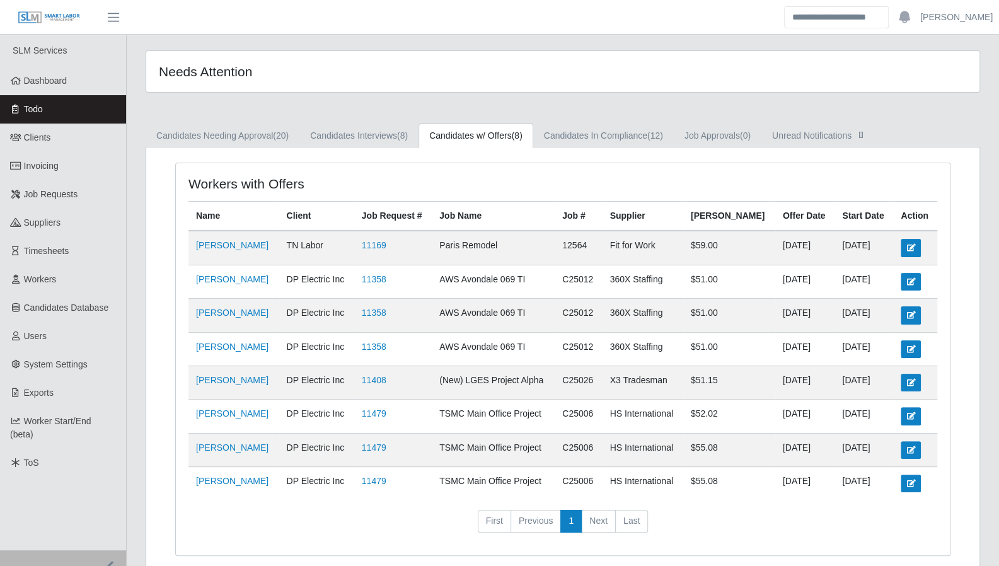
click at [386, 274] on link "11358" at bounding box center [374, 279] width 25 height 10
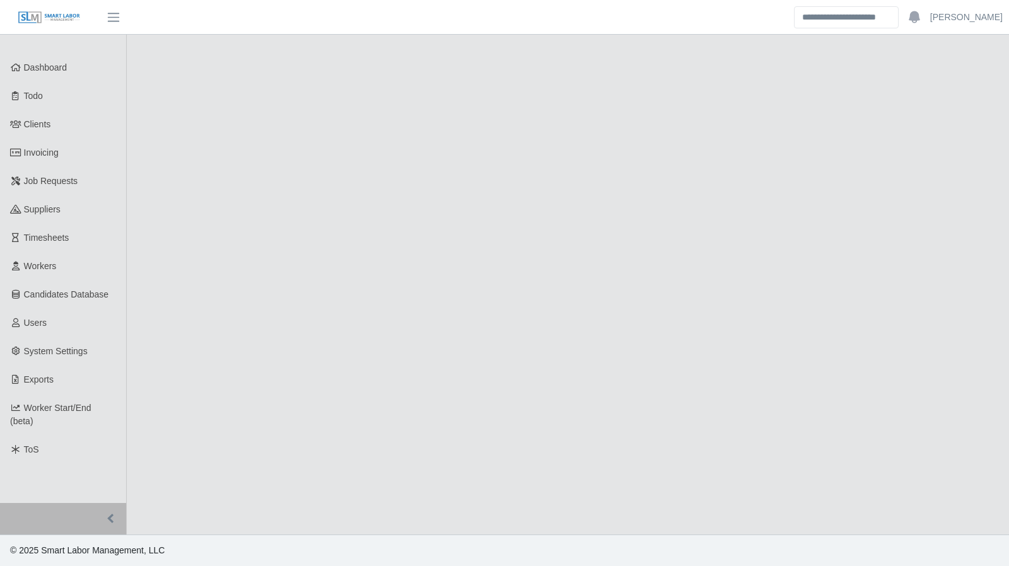
select select "****"
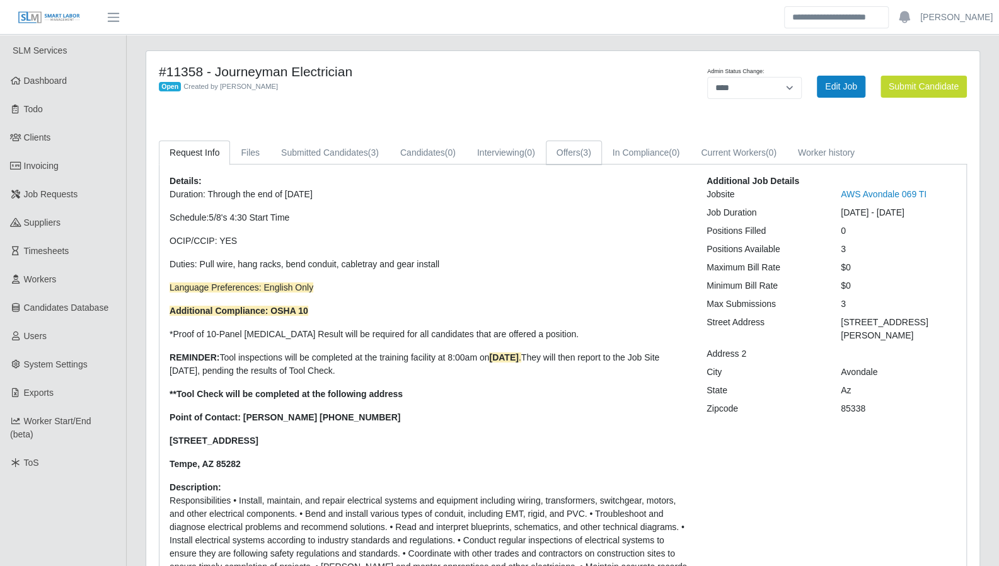
click at [555, 154] on link "Offers (3)" at bounding box center [574, 153] width 56 height 25
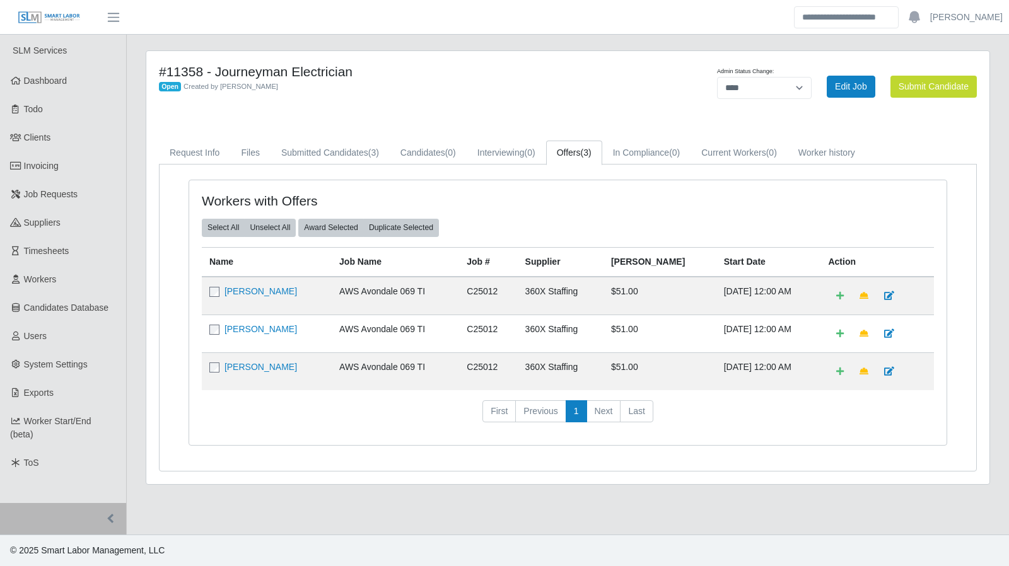
click at [76, 90] on link "Dashboard" at bounding box center [63, 81] width 126 height 28
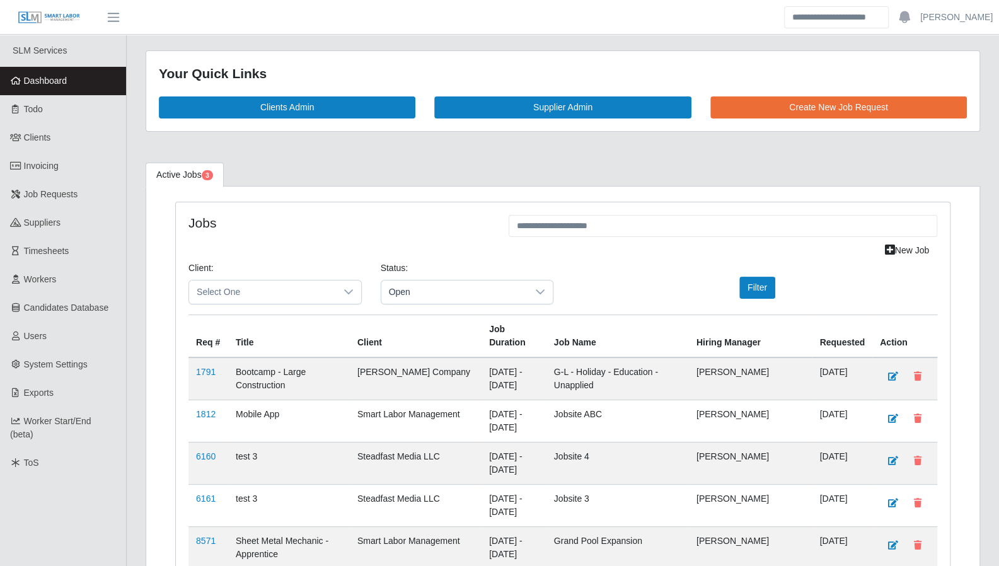
click at [78, 113] on link "Todo" at bounding box center [63, 109] width 126 height 28
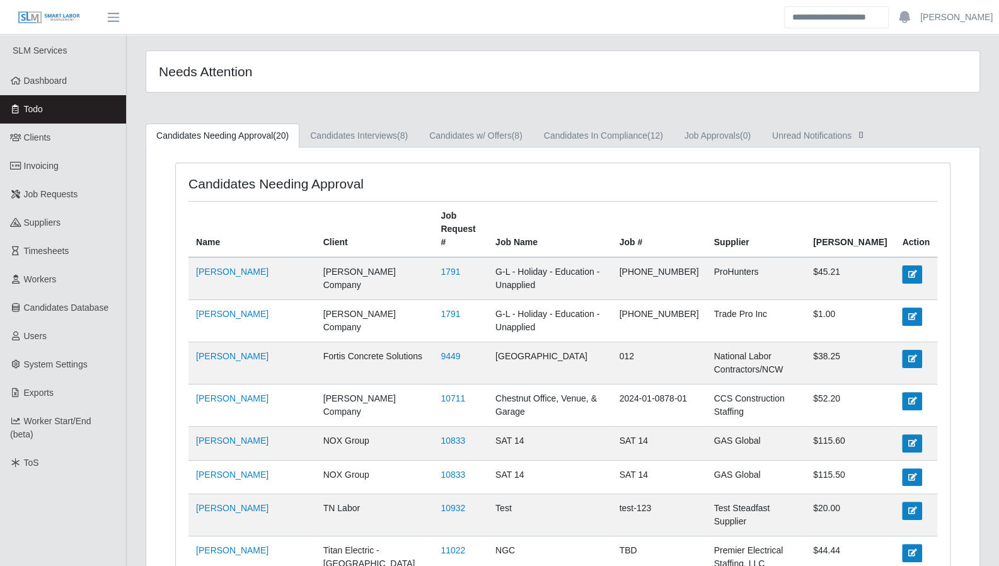
click at [78, 86] on link "Dashboard" at bounding box center [63, 81] width 126 height 28
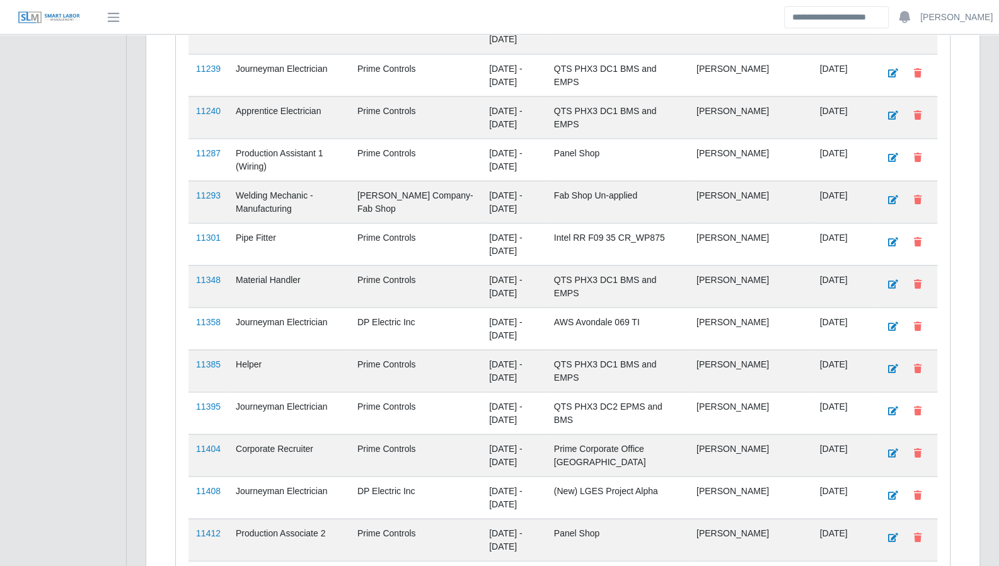
scroll to position [1443, 0]
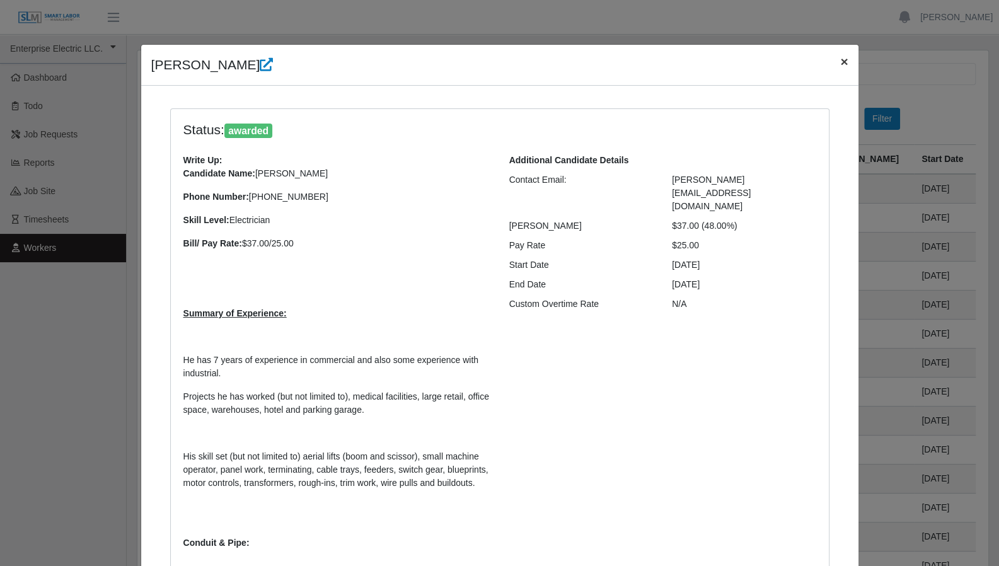
click at [843, 65] on span "×" at bounding box center [844, 61] width 8 height 14
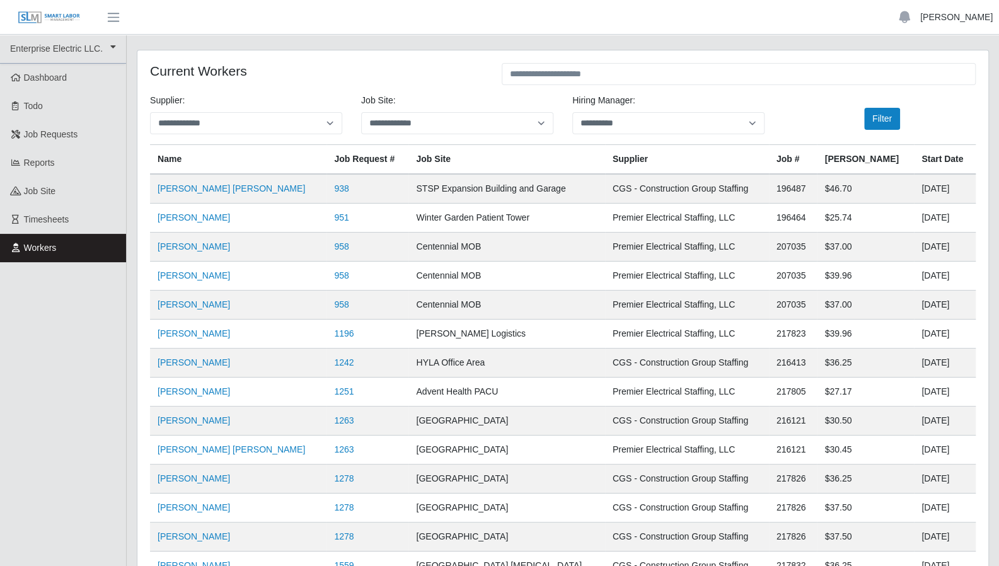
click at [963, 21] on link "Reed Collins" at bounding box center [956, 17] width 72 height 13
click at [940, 90] on link "Logout" at bounding box center [941, 87] width 113 height 26
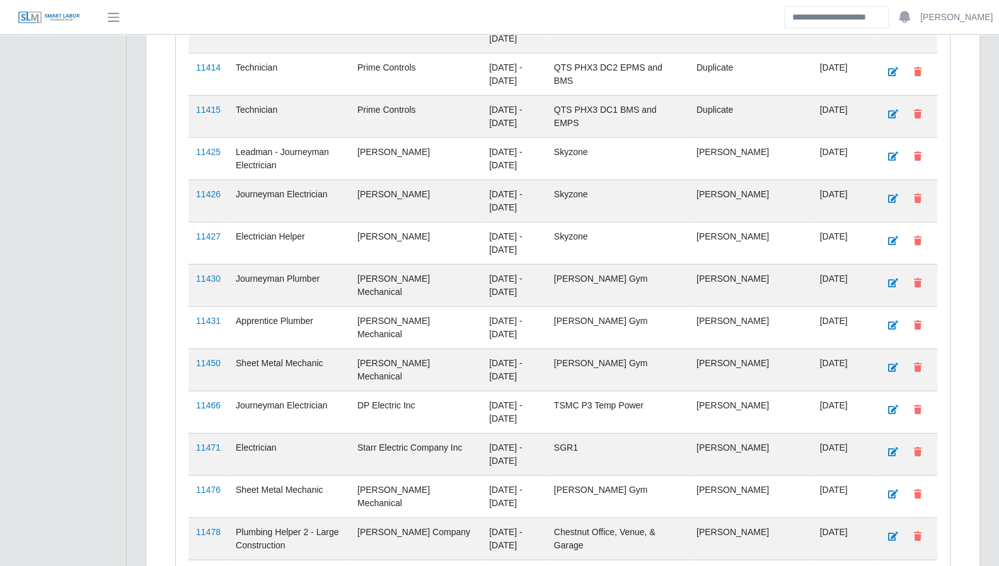
scroll to position [2073, 0]
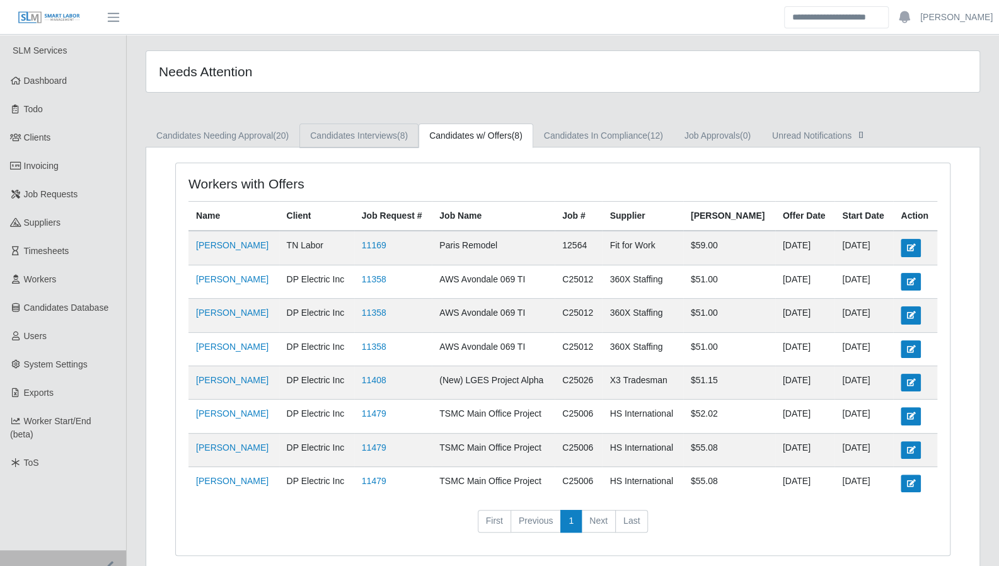
click at [401, 132] on span "(8)" at bounding box center [402, 135] width 11 height 10
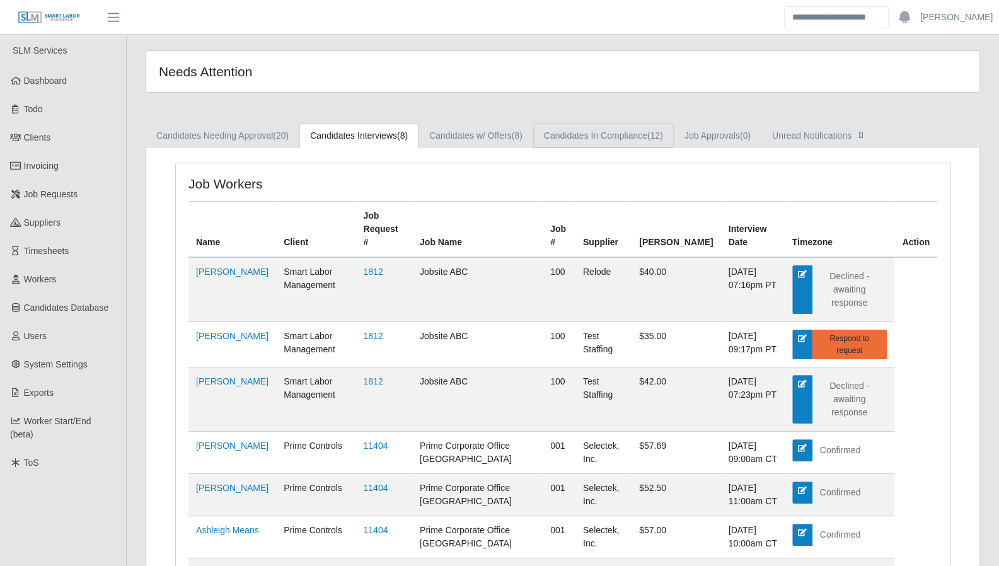
click at [572, 137] on link "Candidates In Compliance (12)" at bounding box center [603, 136] width 141 height 25
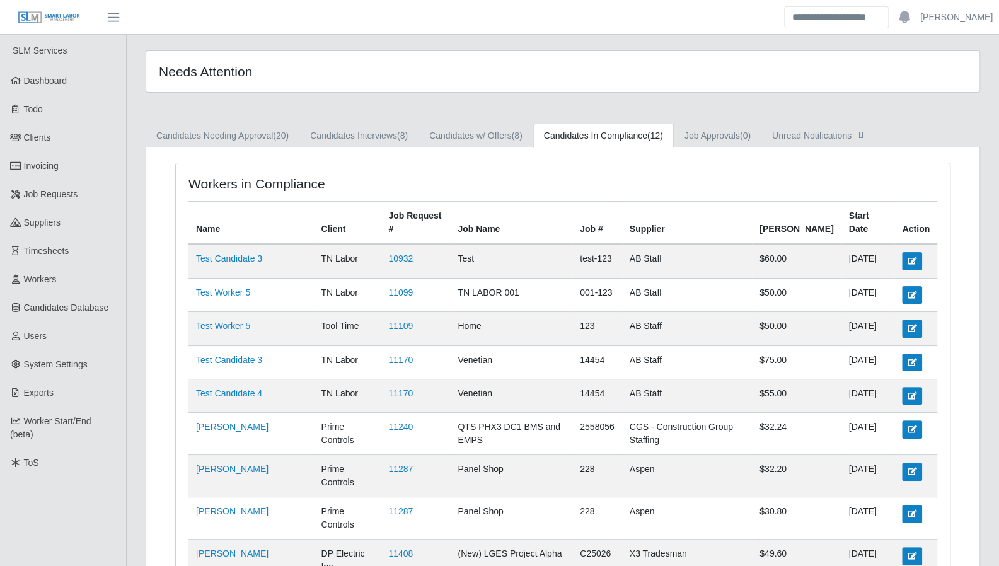
click at [77, 71] on link "Dashboard" at bounding box center [63, 81] width 126 height 28
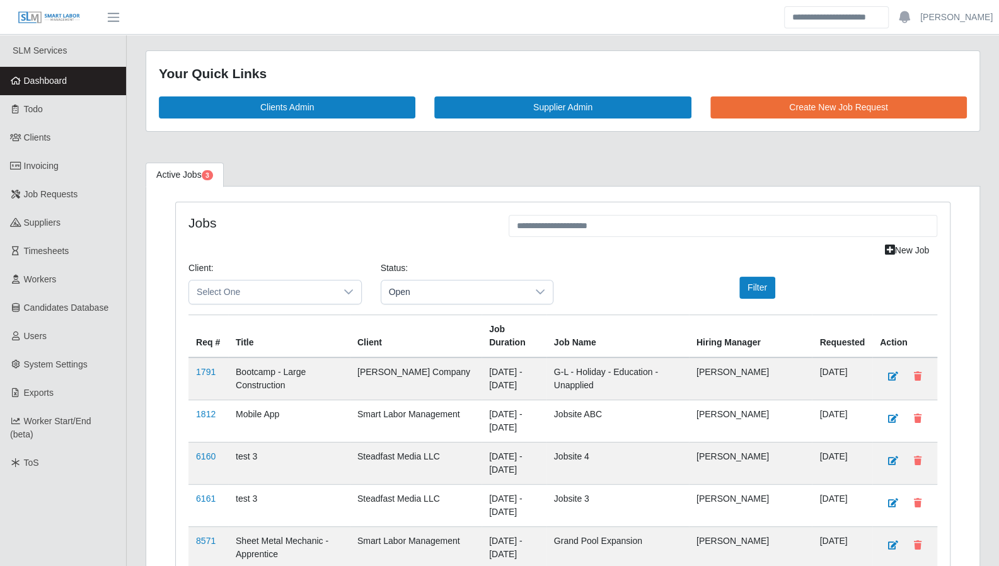
click at [75, 104] on link "Todo" at bounding box center [63, 109] width 126 height 28
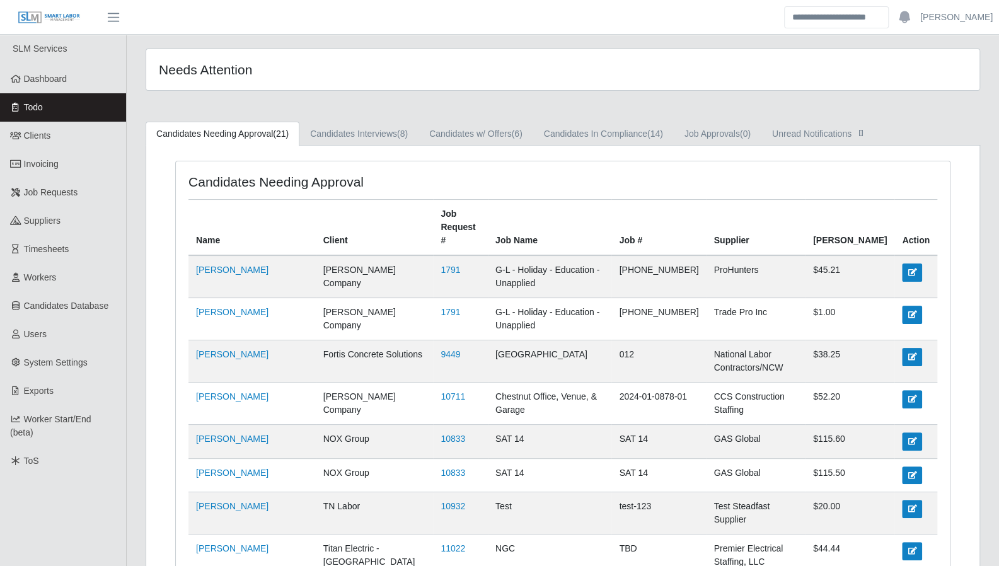
scroll to position [5, 0]
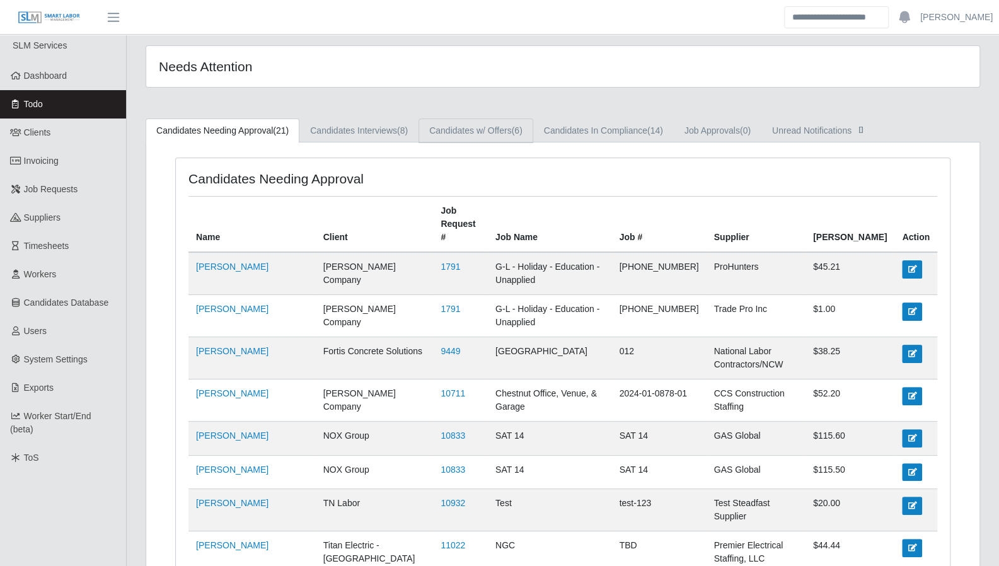
click at [474, 141] on link "Candidates w/ Offers (6)" at bounding box center [476, 131] width 115 height 25
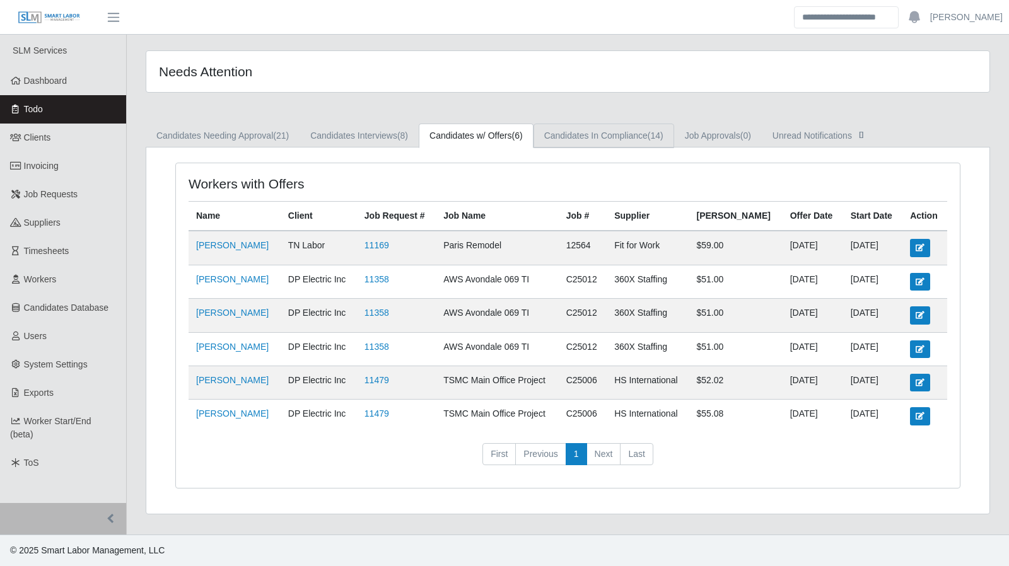
click at [557, 136] on link "Candidates In Compliance (14)" at bounding box center [603, 136] width 141 height 25
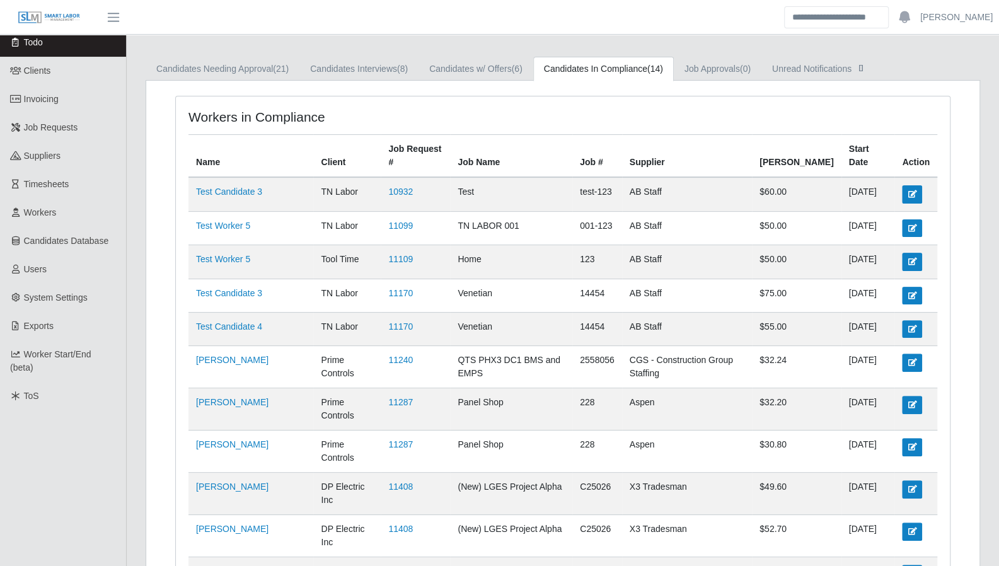
scroll to position [65, 0]
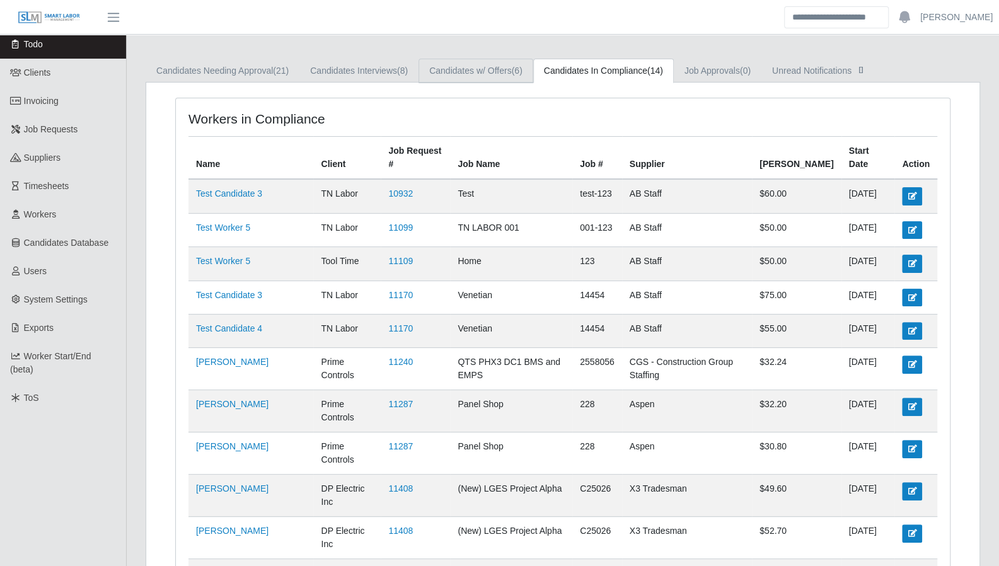
click at [475, 69] on link "Candidates w/ Offers (6)" at bounding box center [476, 71] width 115 height 25
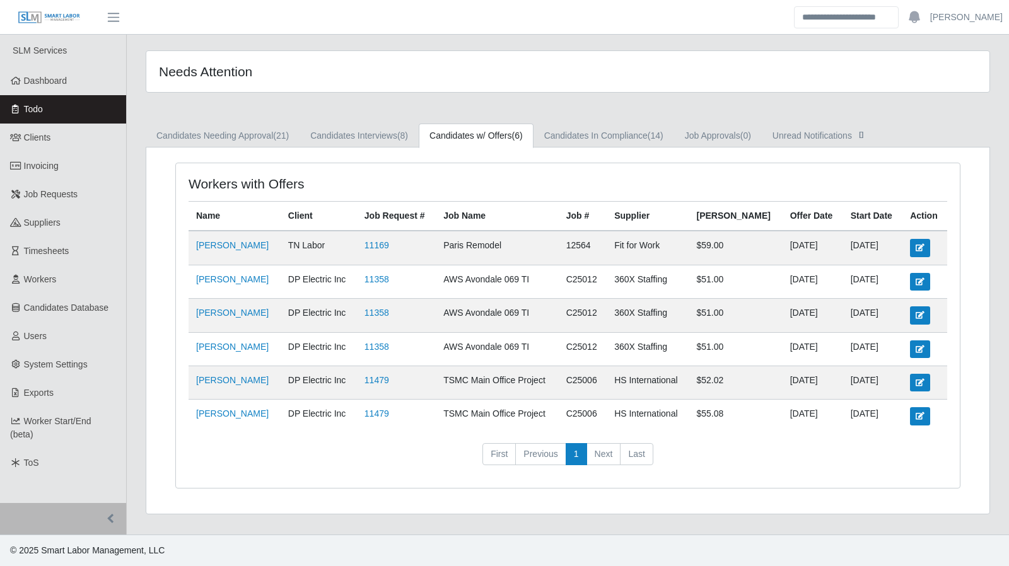
click at [389, 376] on link "11479" at bounding box center [376, 380] width 25 height 10
click at [54, 80] on span "Dashboard" at bounding box center [45, 81] width 43 height 10
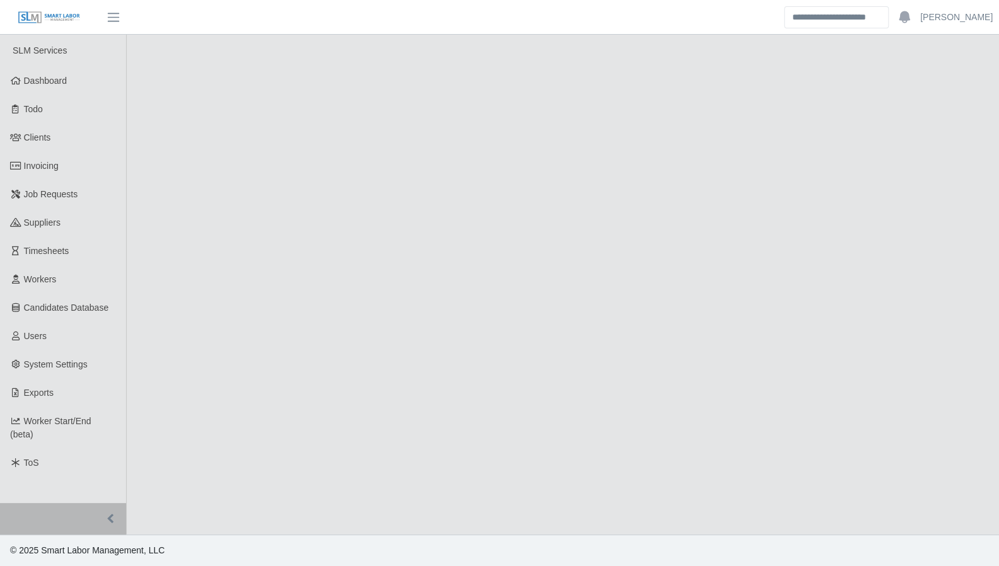
select select "****"
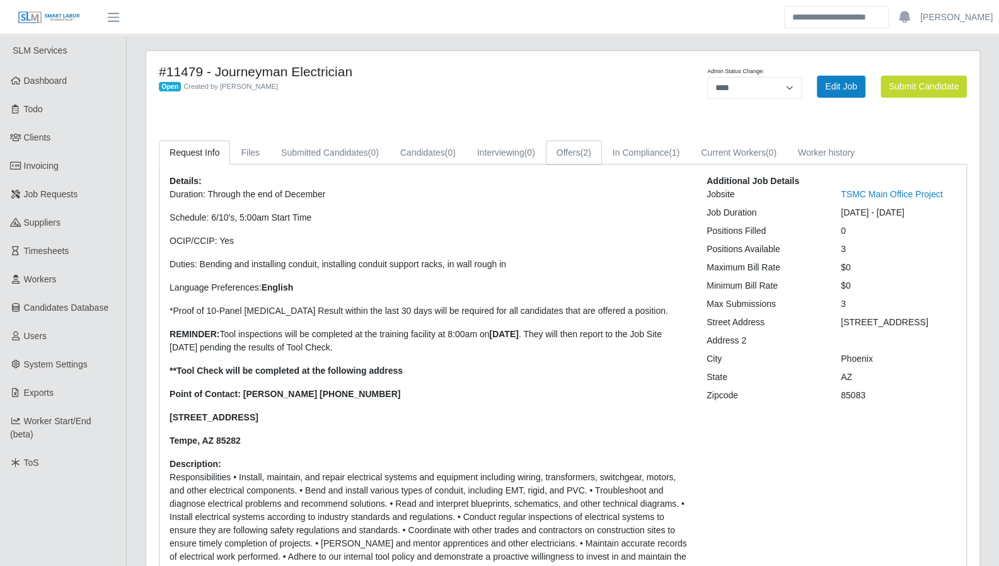
click at [559, 146] on link "Offers (2)" at bounding box center [574, 153] width 56 height 25
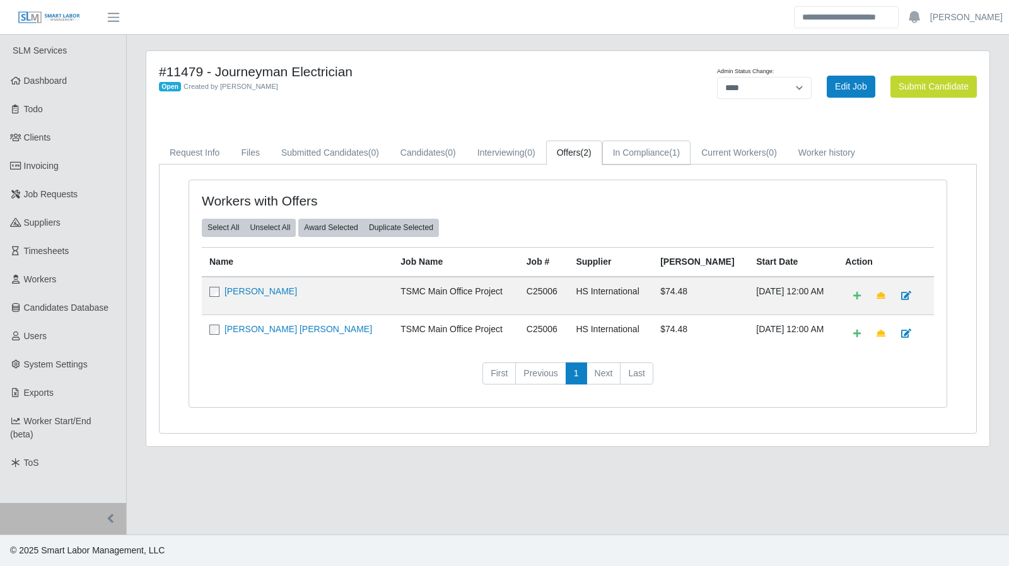
click at [630, 156] on link "In Compliance (1)" at bounding box center [646, 153] width 89 height 25
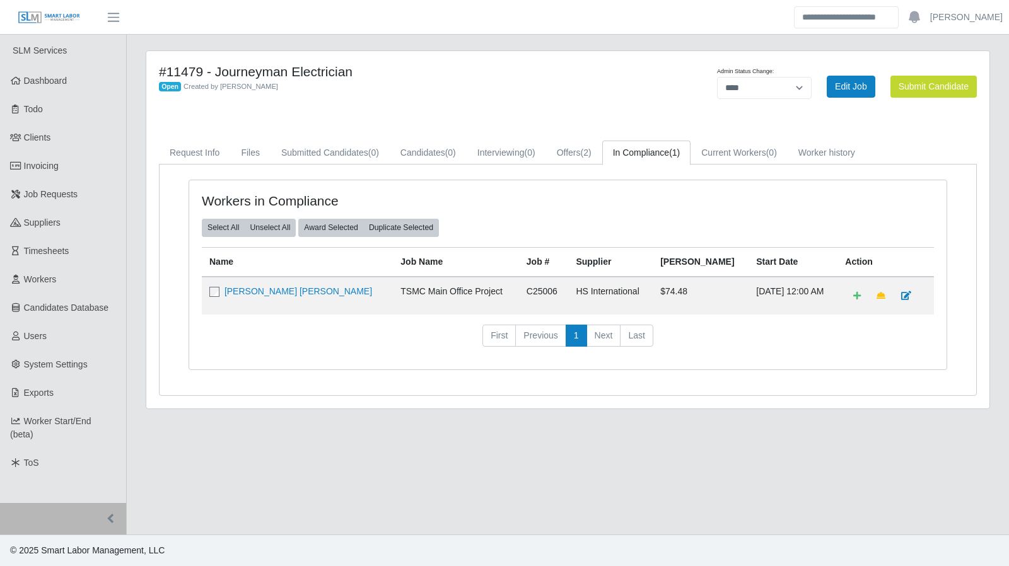
click at [59, 88] on link "Dashboard" at bounding box center [63, 81] width 126 height 28
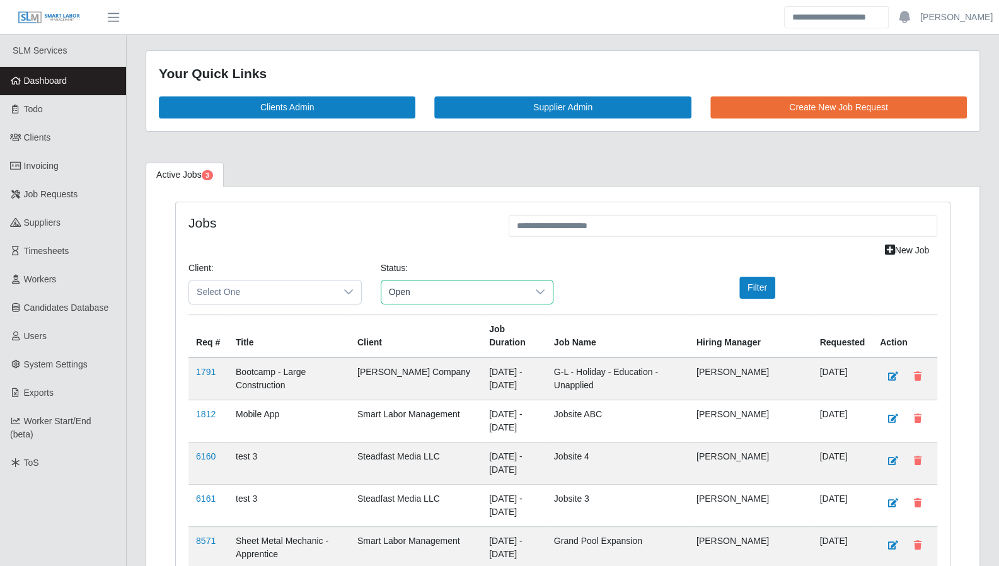
click at [442, 287] on span "Open" at bounding box center [454, 291] width 147 height 23
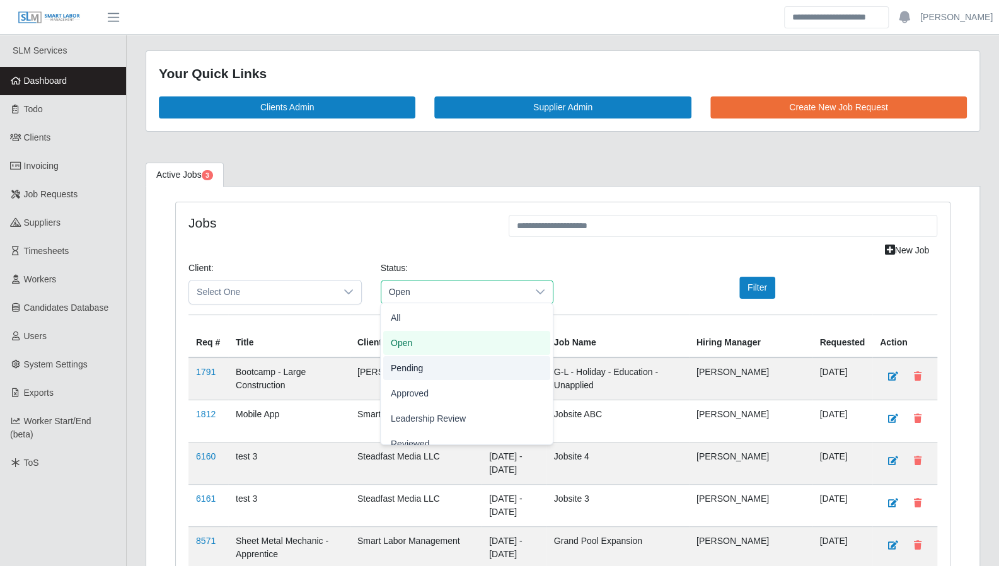
click at [433, 370] on li "Pending" at bounding box center [466, 368] width 167 height 24
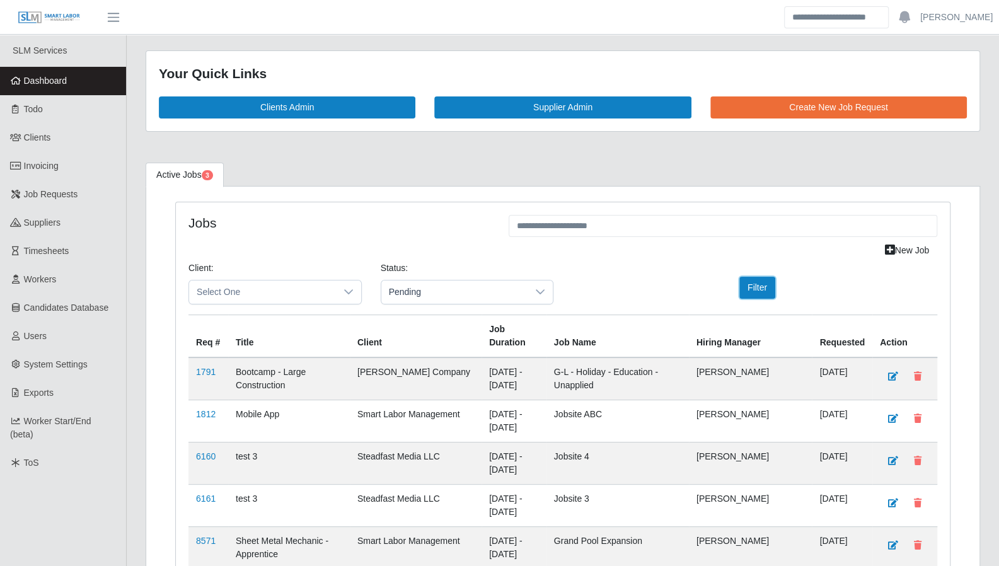
click at [746, 287] on button "Filter" at bounding box center [757, 288] width 36 height 22
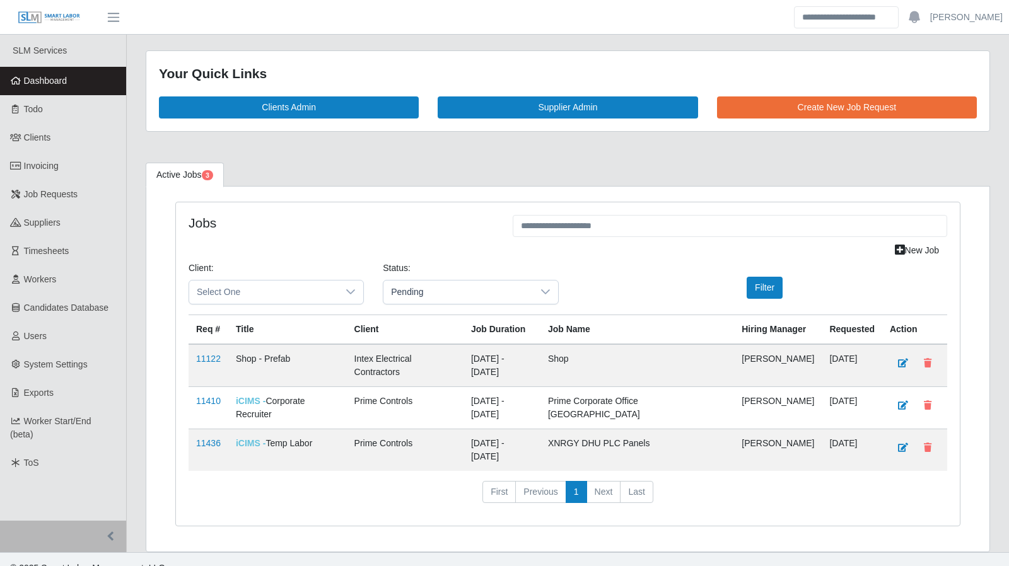
click at [211, 396] on link "11410" at bounding box center [208, 401] width 25 height 10
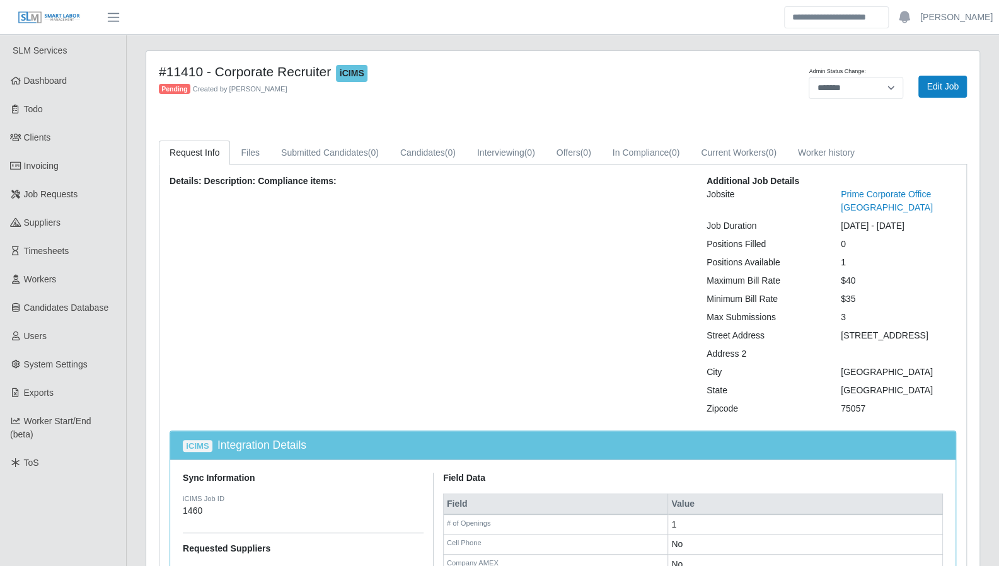
click at [68, 79] on link "Dashboard" at bounding box center [63, 81] width 126 height 28
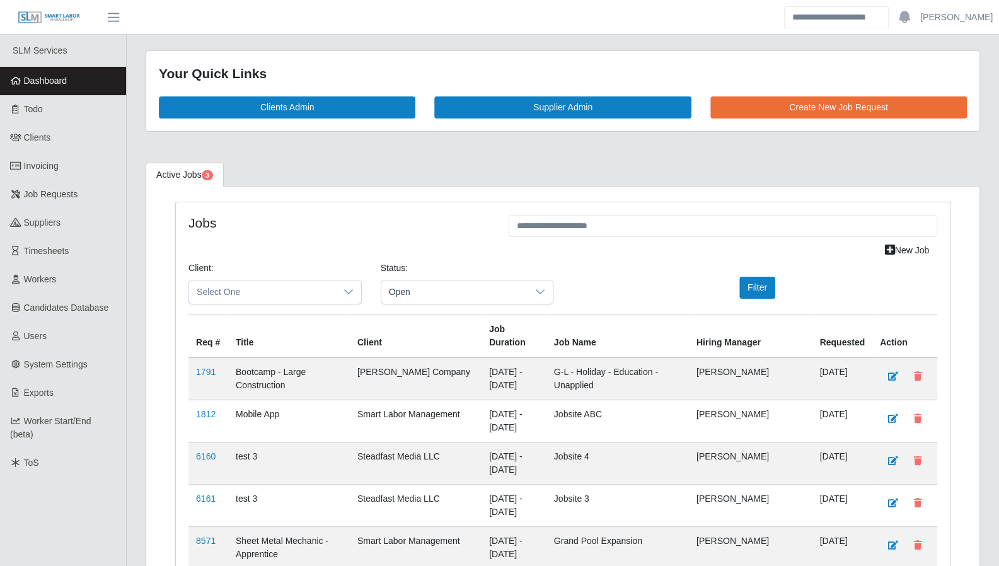
click at [47, 109] on link "Todo" at bounding box center [63, 109] width 126 height 28
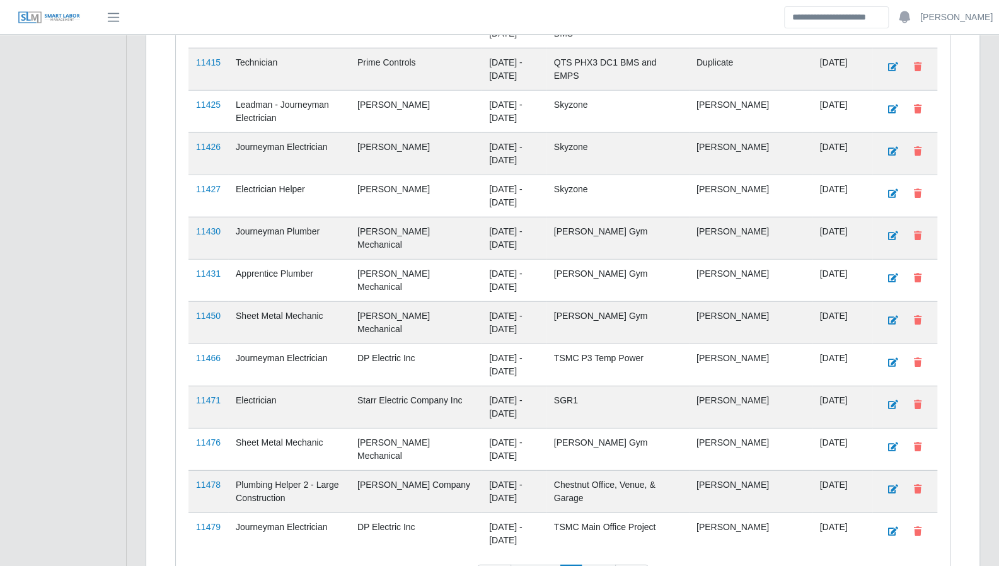
scroll to position [2073, 0]
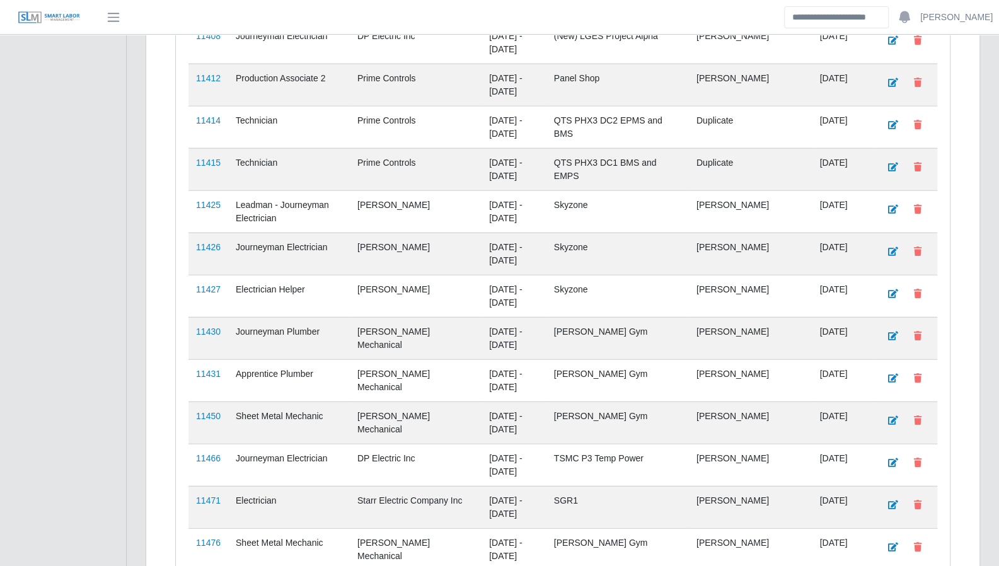
scroll to position [2073, 0]
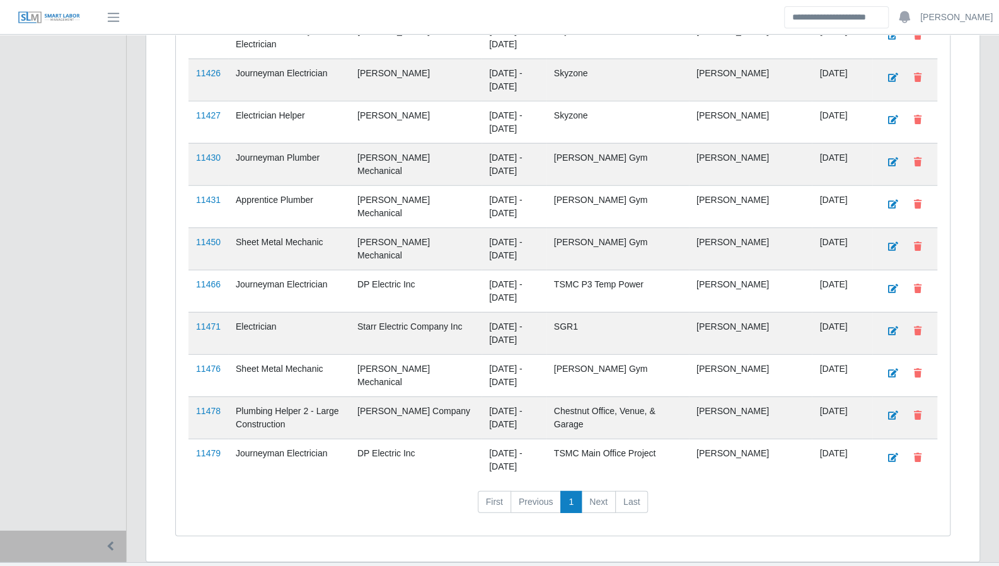
click at [205, 396] on td "11478" at bounding box center [208, 417] width 40 height 42
click at [211, 406] on link "11478" at bounding box center [208, 411] width 25 height 10
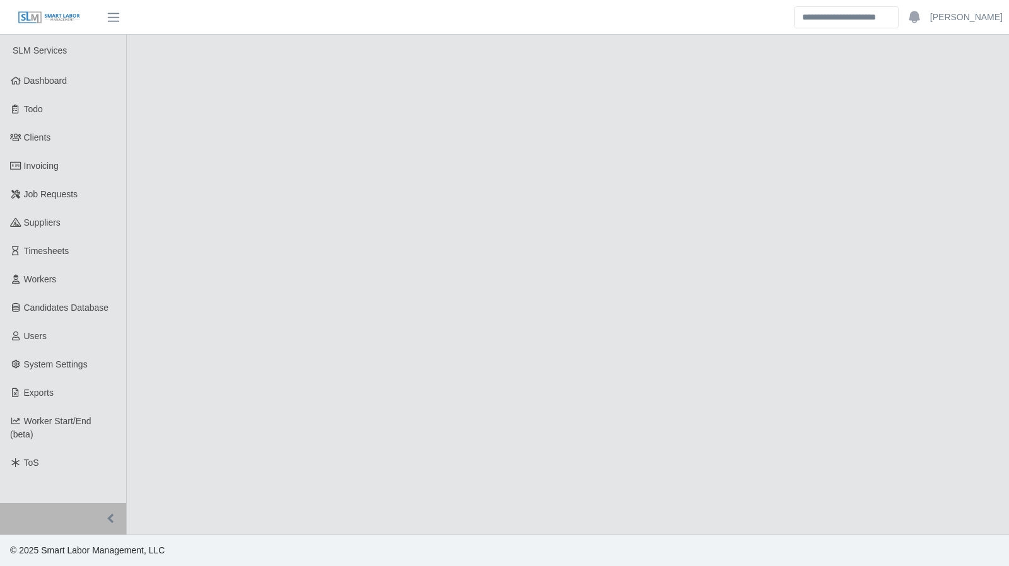
select select "****"
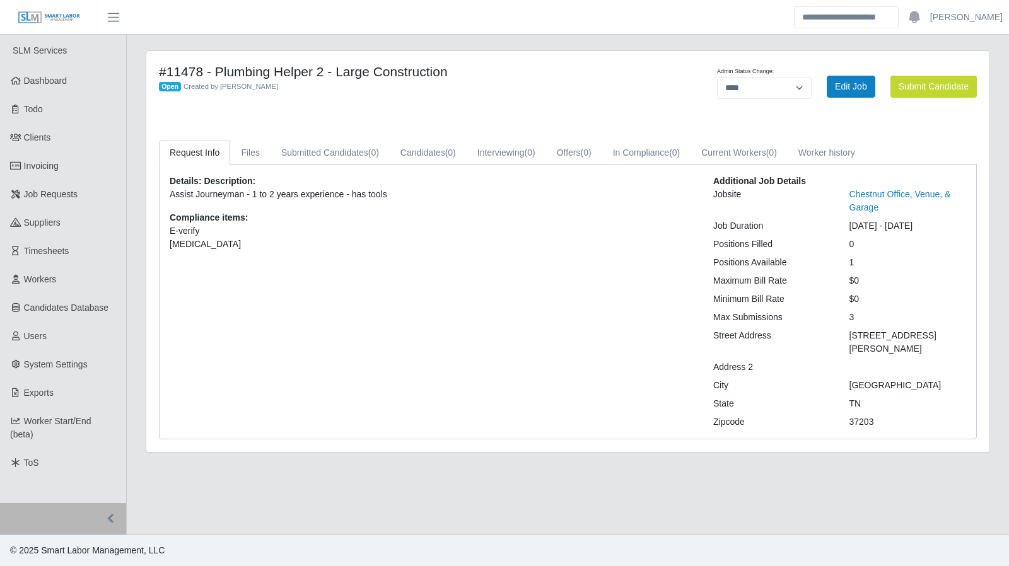
click at [45, 72] on link "Dashboard" at bounding box center [63, 81] width 126 height 28
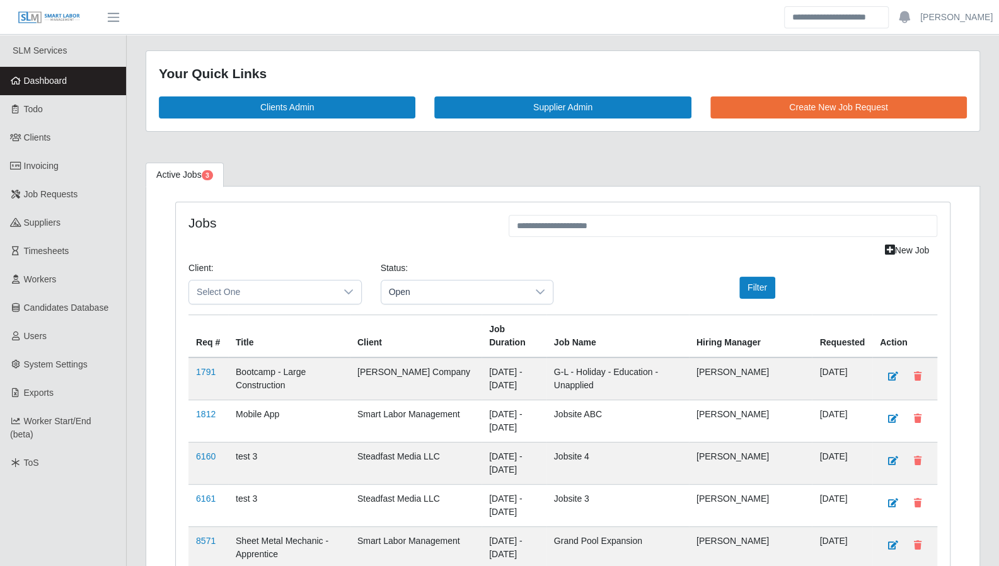
click at [69, 116] on link "Todo" at bounding box center [63, 109] width 126 height 28
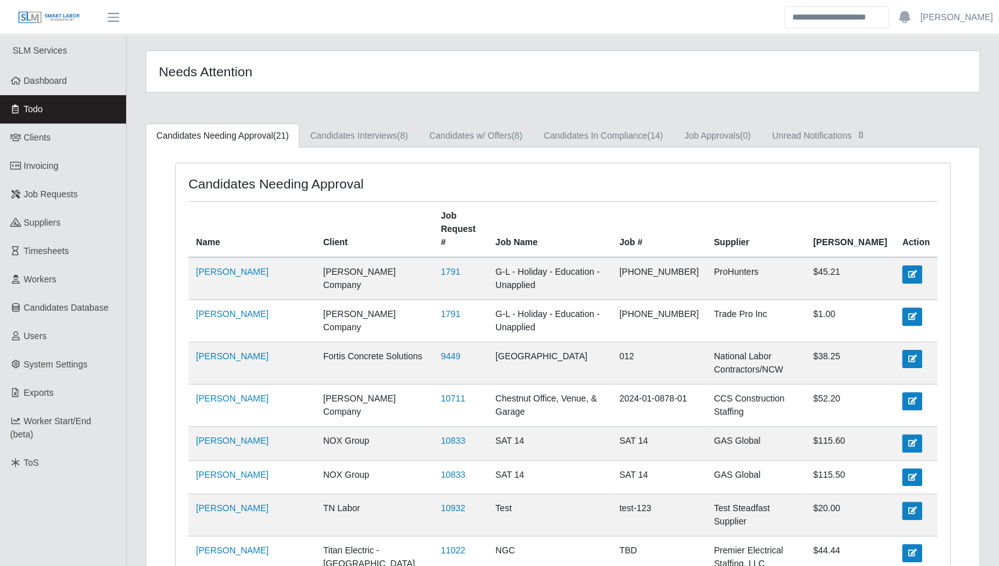
click at [49, 82] on span "Dashboard" at bounding box center [45, 81] width 43 height 10
